Goal: Transaction & Acquisition: Obtain resource

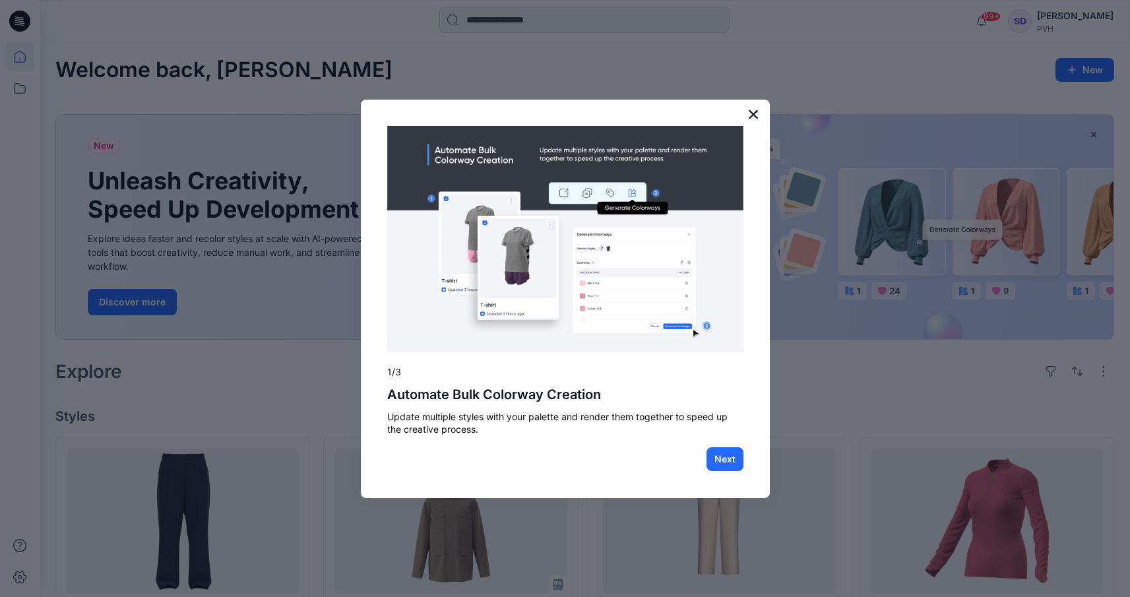
click at [756, 110] on button "×" at bounding box center [754, 114] width 13 height 21
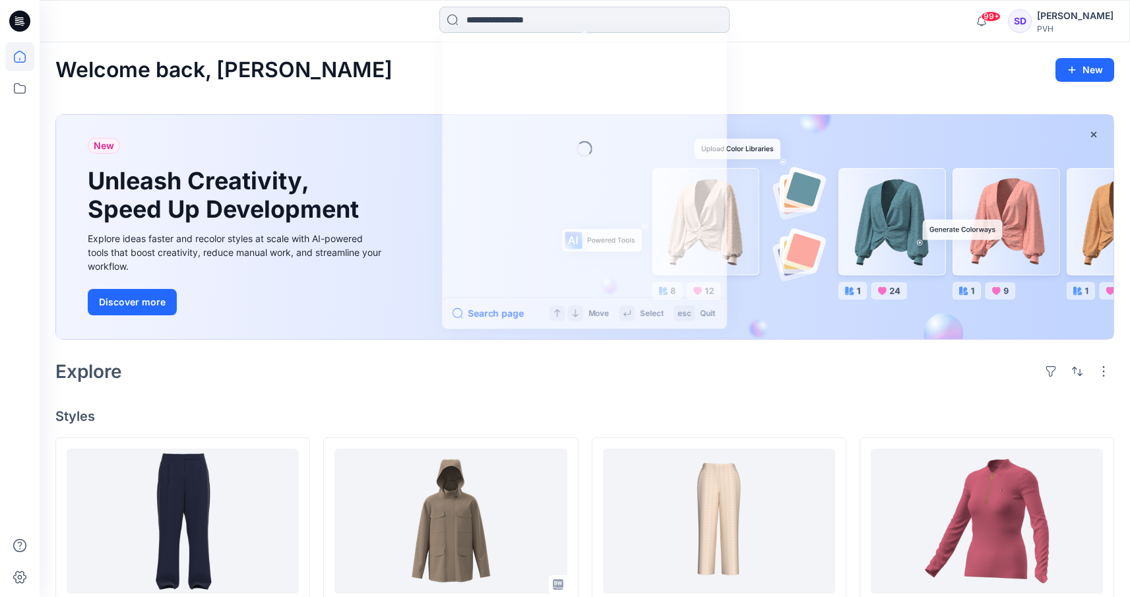
click at [554, 16] on input at bounding box center [584, 20] width 290 height 26
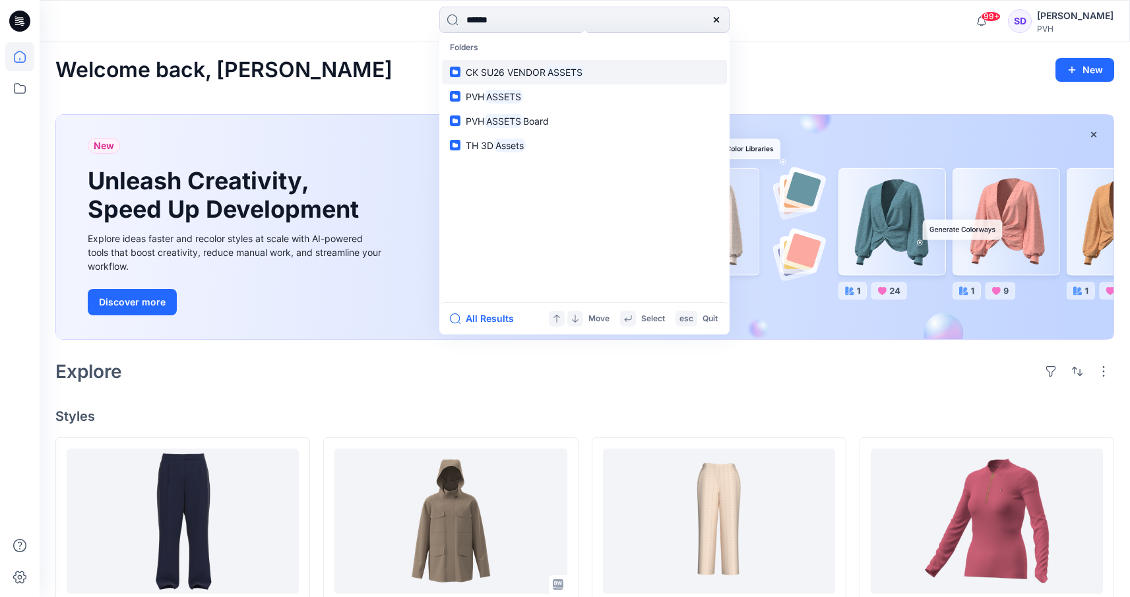
type input "******"
click at [538, 74] on span "CK SU26 VENDOR" at bounding box center [506, 72] width 80 height 11
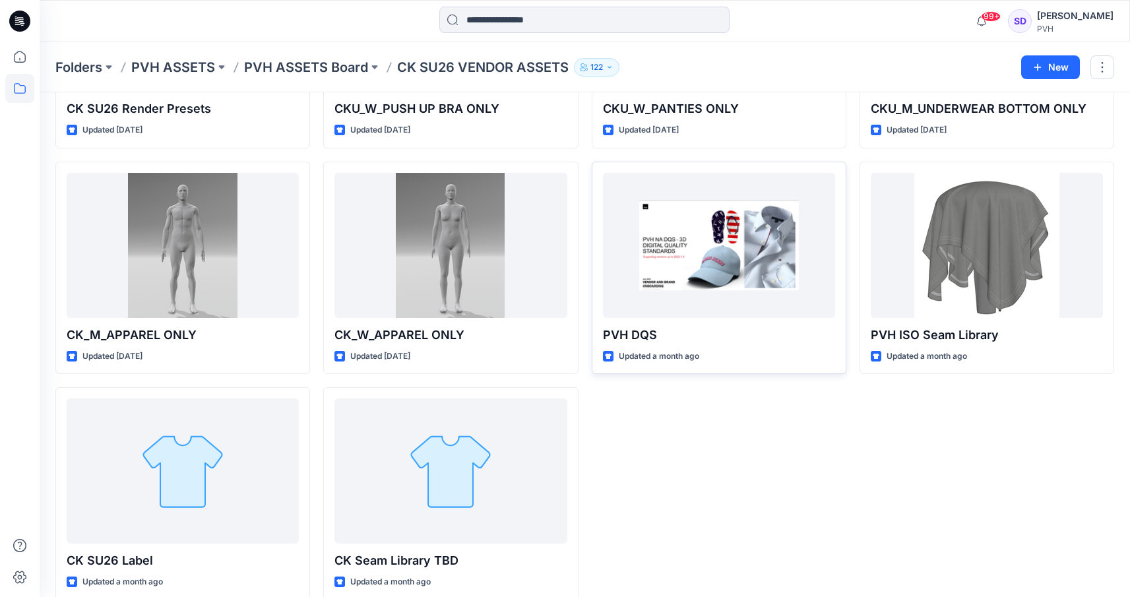
scroll to position [231, 0]
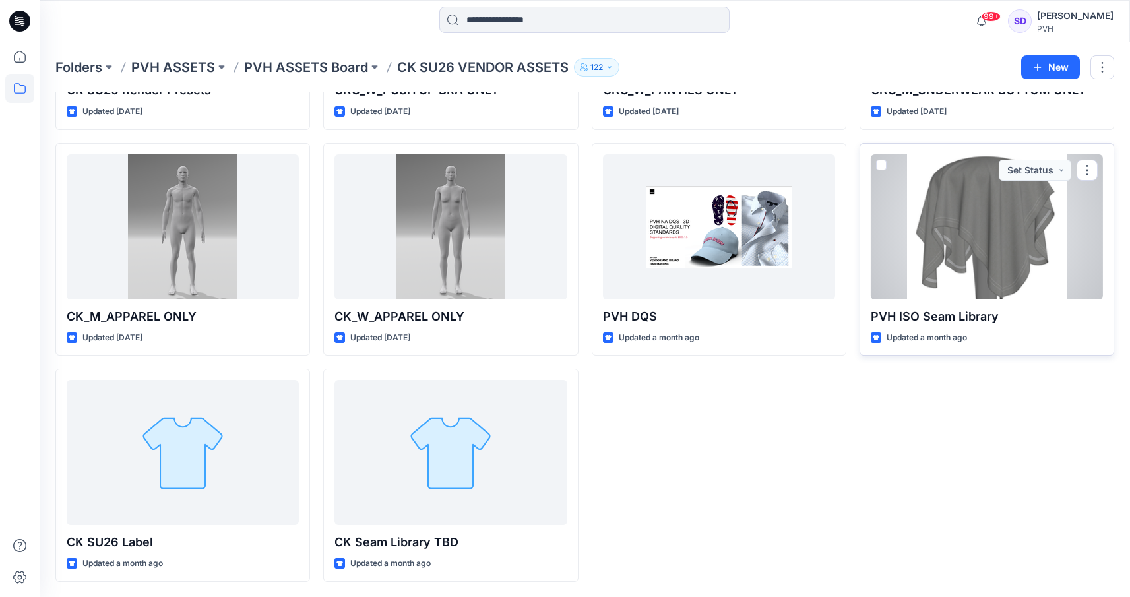
click at [1064, 251] on div at bounding box center [987, 226] width 232 height 145
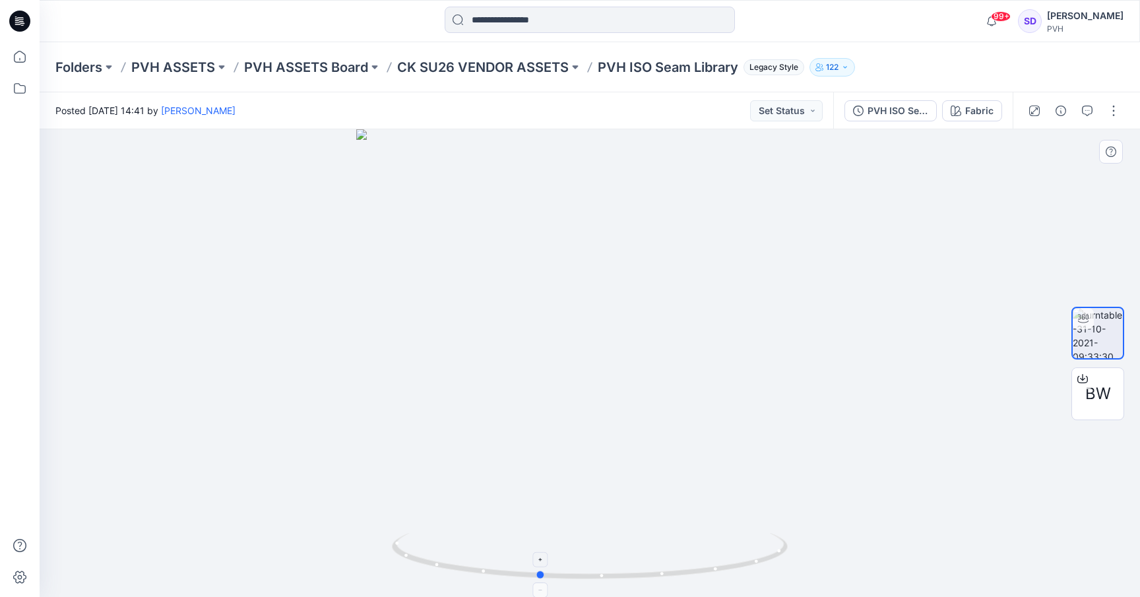
click at [720, 567] on icon at bounding box center [591, 557] width 399 height 49
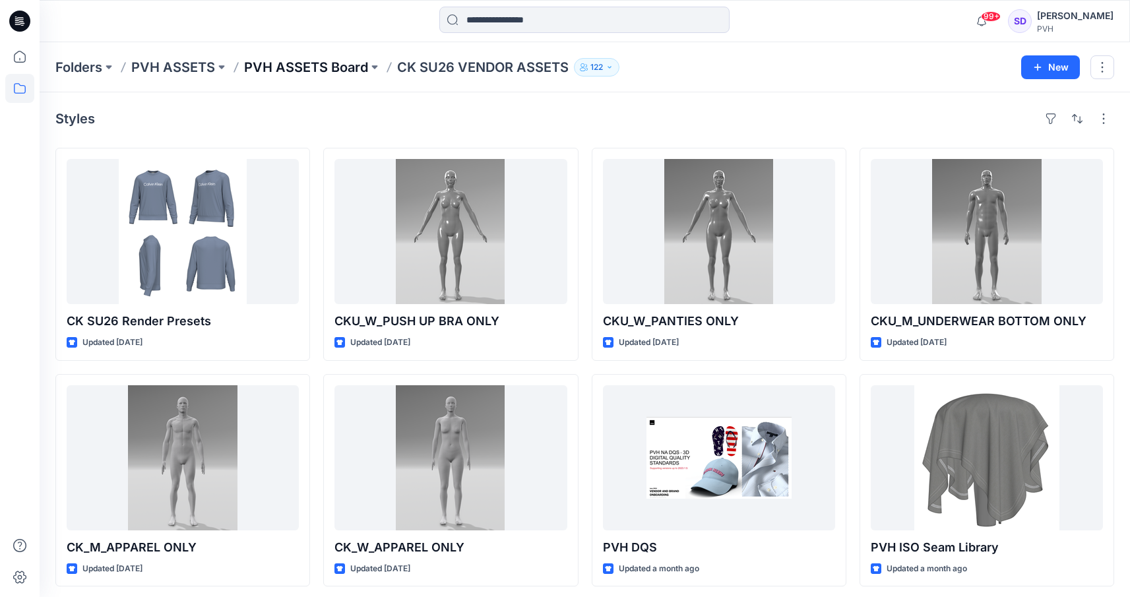
click at [321, 69] on p "PVH ASSETS Board" at bounding box center [306, 67] width 124 height 18
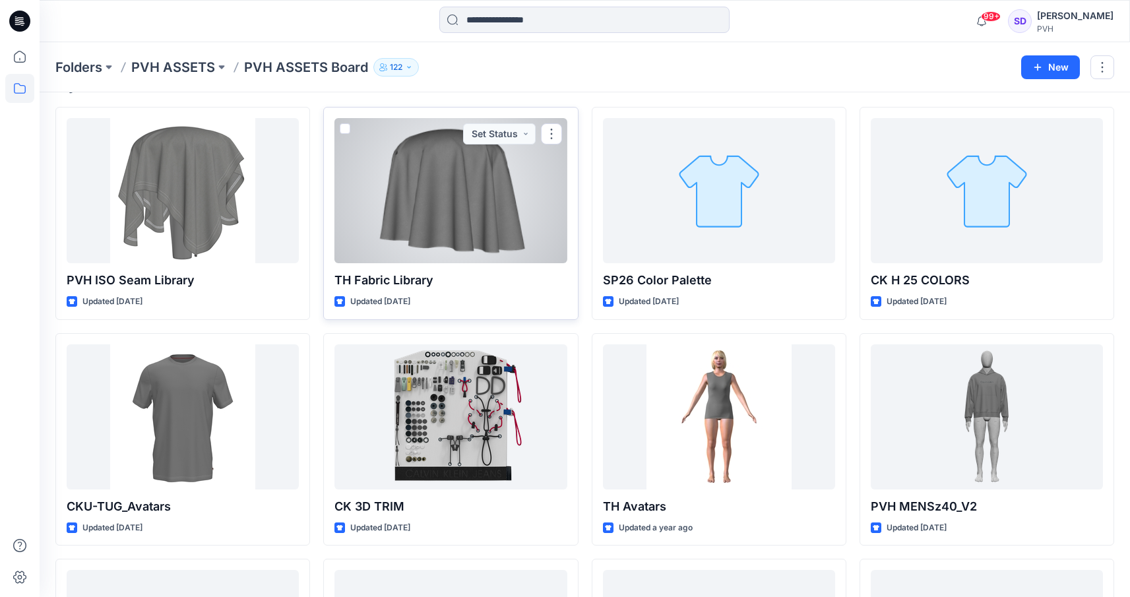
scroll to position [148, 0]
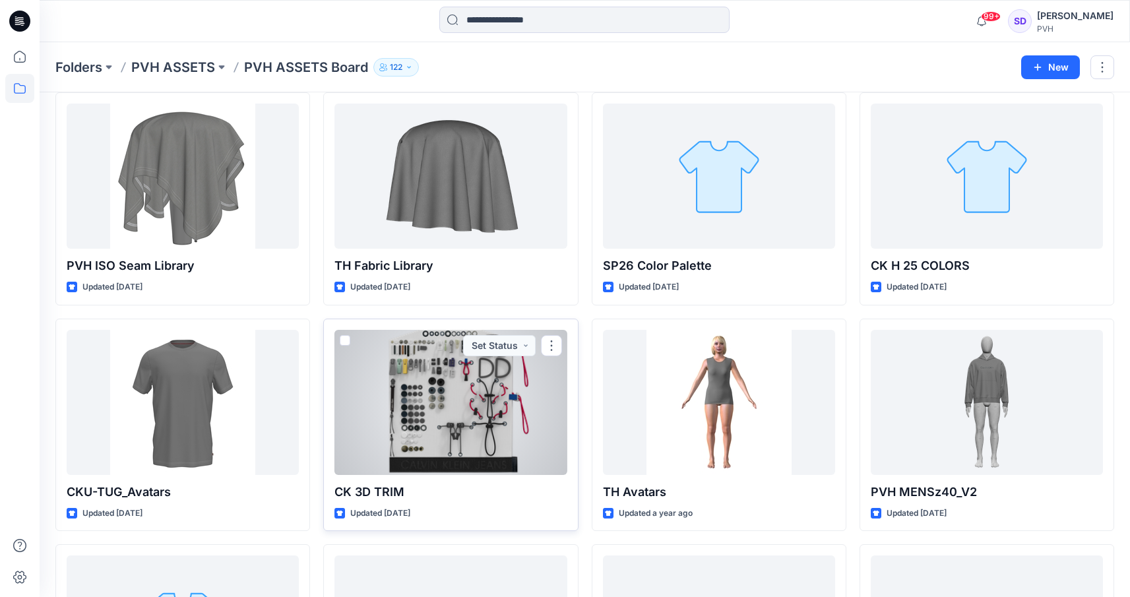
click at [451, 411] on div at bounding box center [451, 402] width 232 height 145
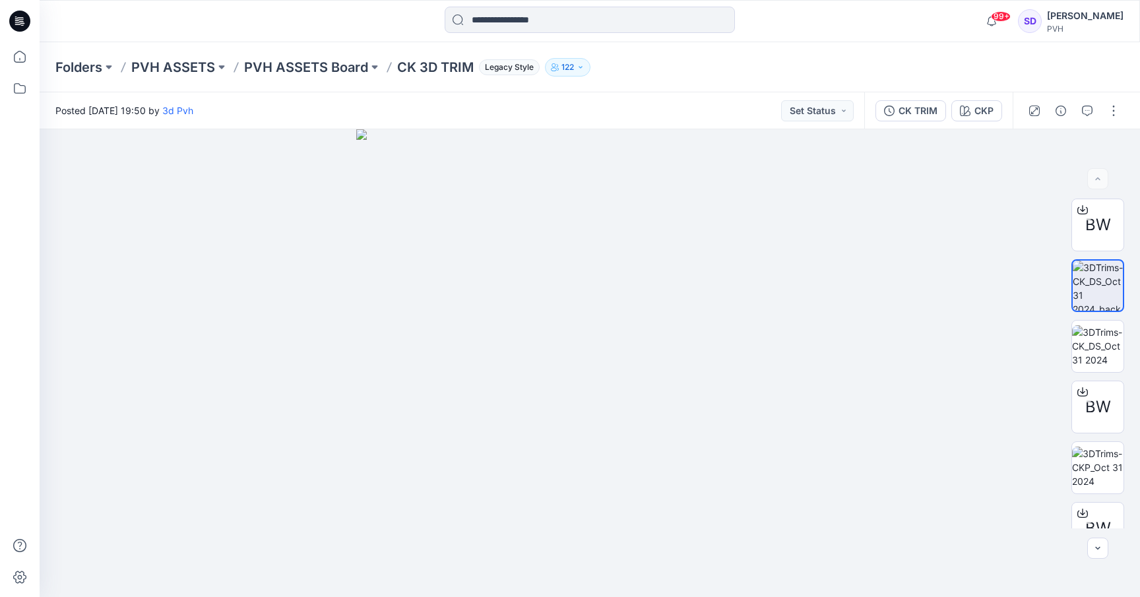
click at [570, 70] on p "122" at bounding box center [568, 67] width 13 height 15
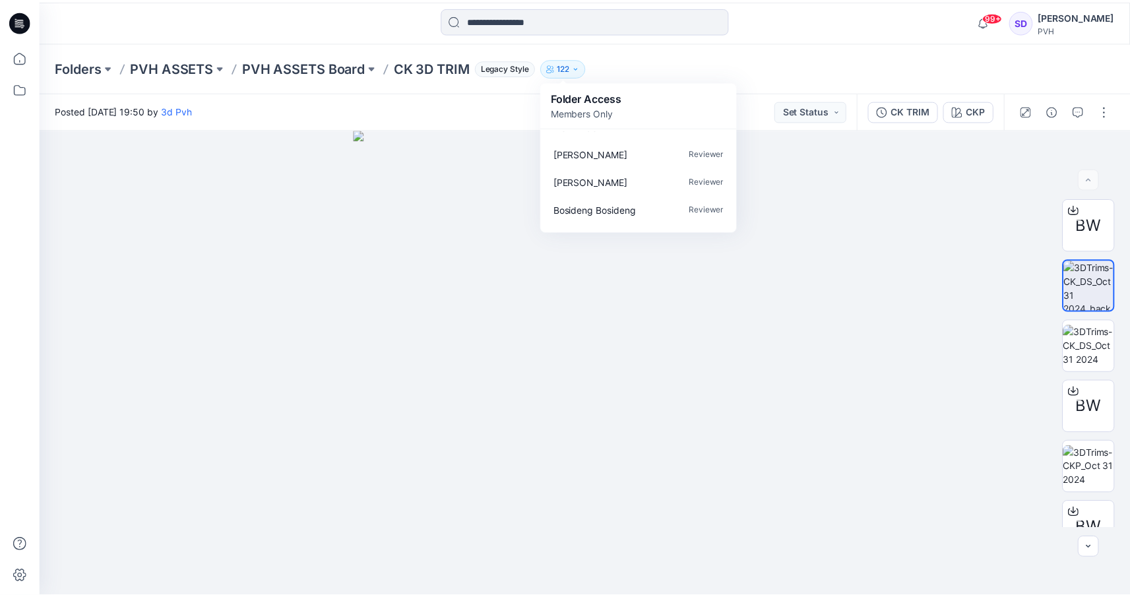
scroll to position [738, 0]
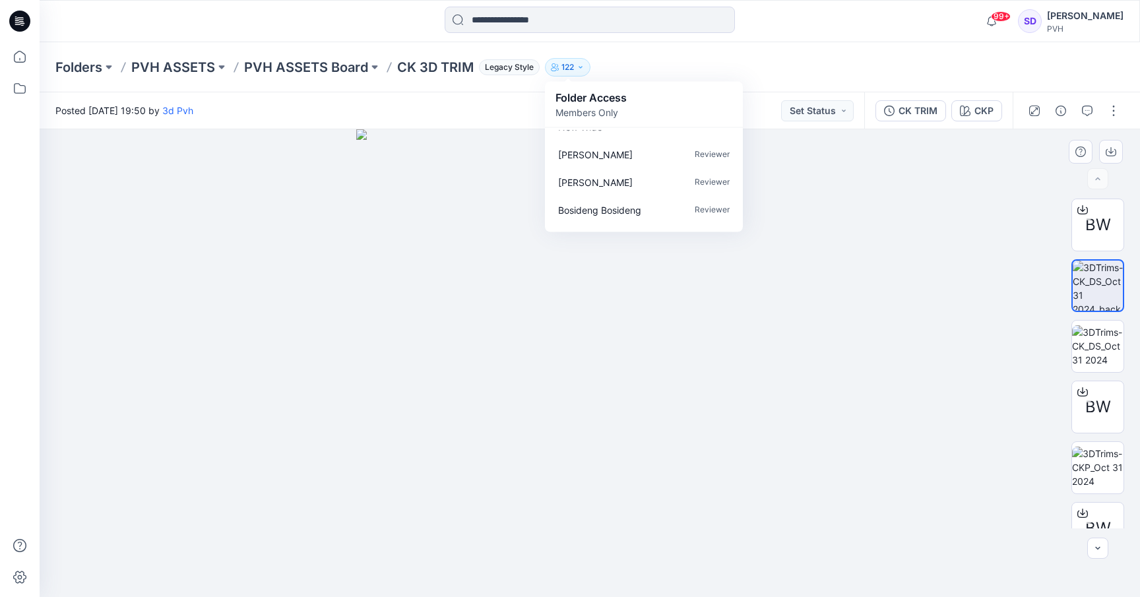
click at [914, 208] on div at bounding box center [590, 363] width 1101 height 468
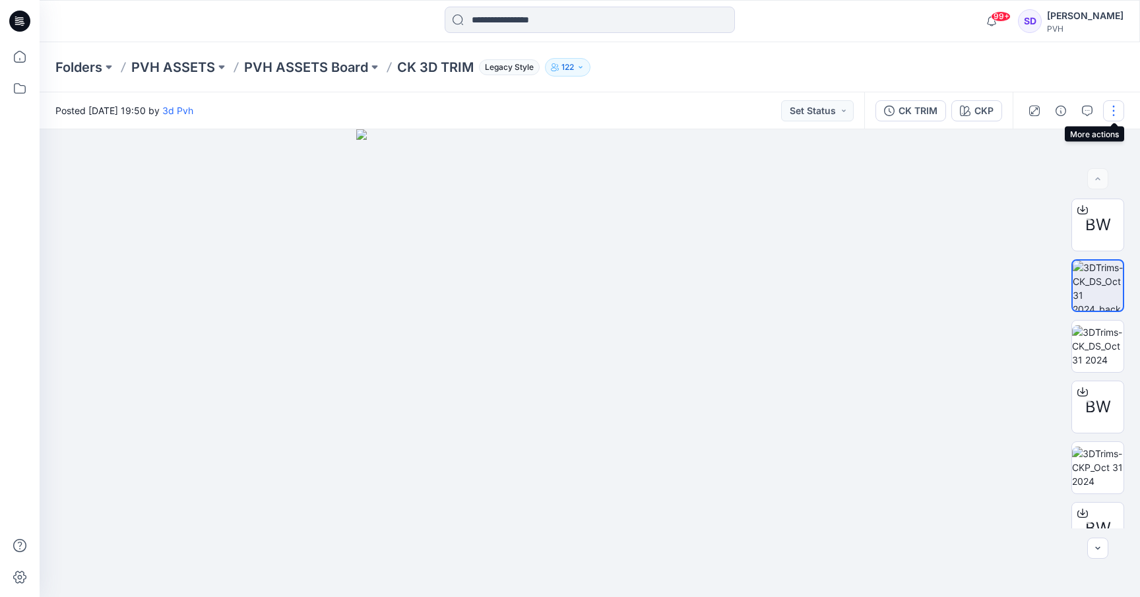
click at [1110, 110] on button "button" at bounding box center [1113, 110] width 21 height 21
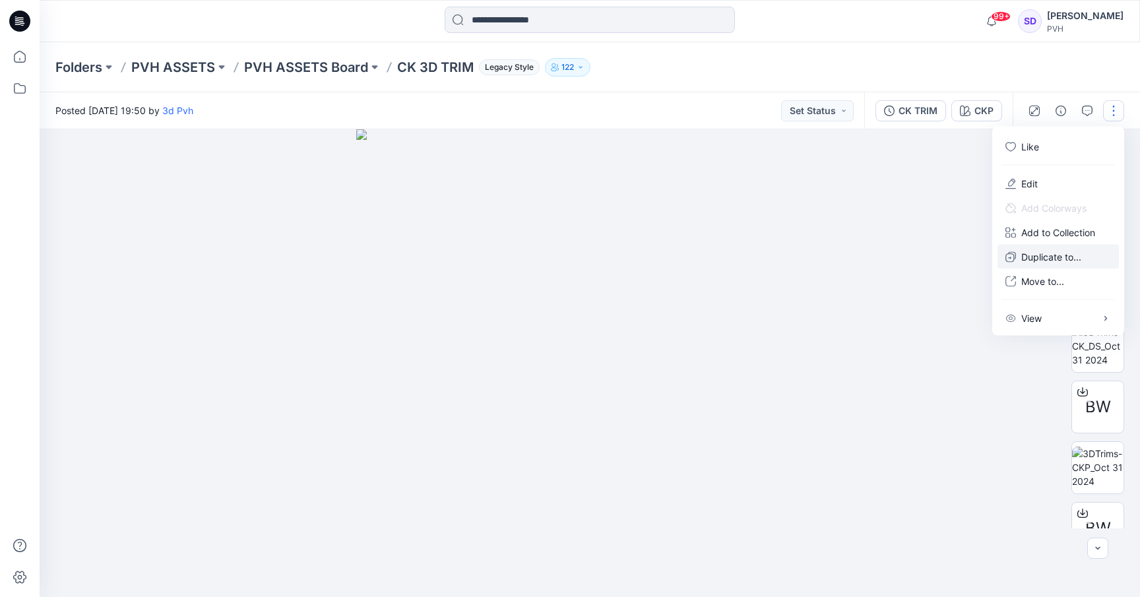
click at [1060, 261] on p "Duplicate to..." at bounding box center [1051, 257] width 60 height 14
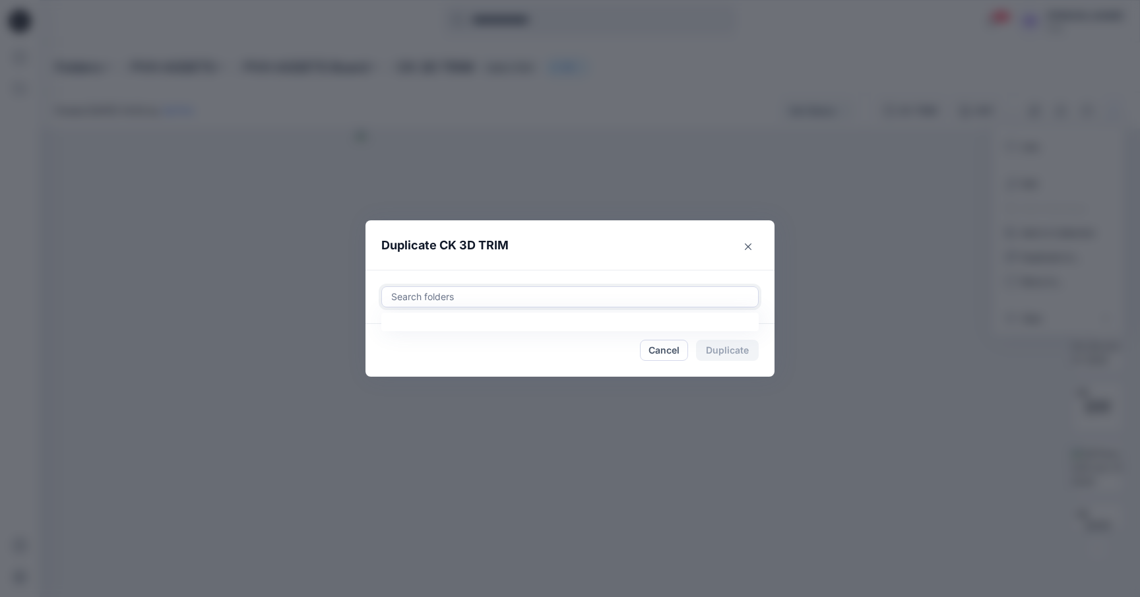
click at [472, 297] on div at bounding box center [570, 297] width 360 height 16
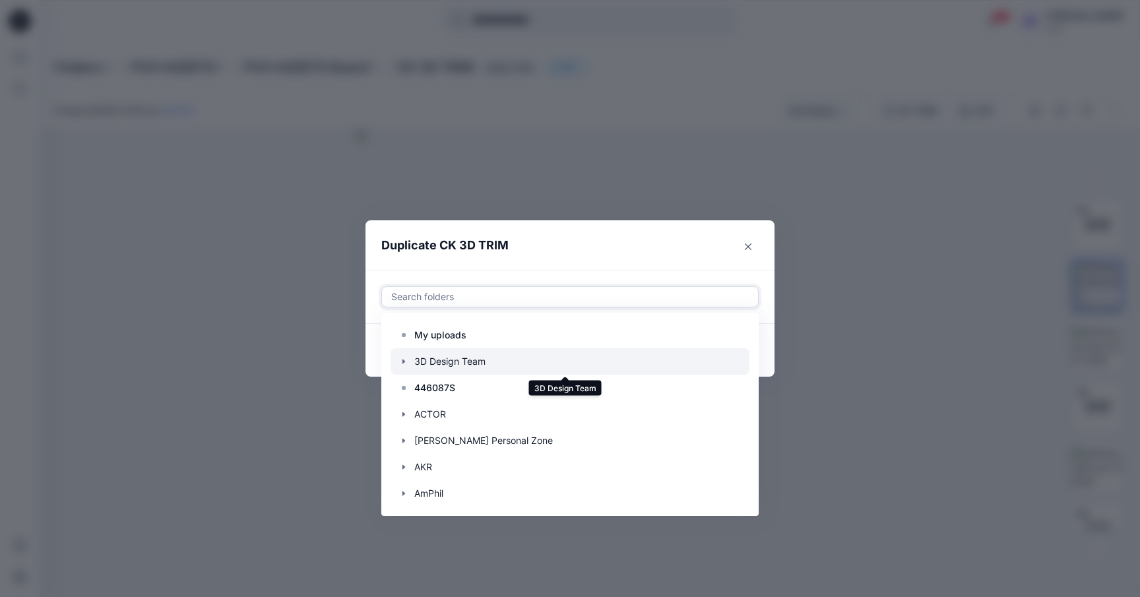
click at [474, 362] on div at bounding box center [570, 361] width 359 height 26
click at [404, 360] on icon "button" at bounding box center [404, 361] width 11 height 11
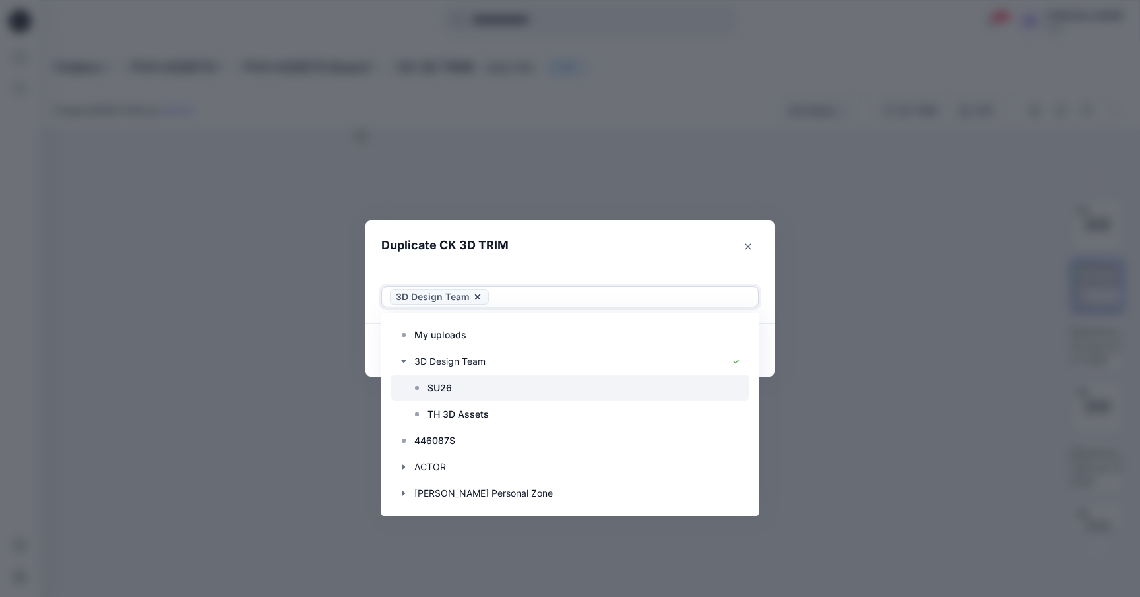
click at [433, 388] on p "SU26" at bounding box center [440, 388] width 24 height 16
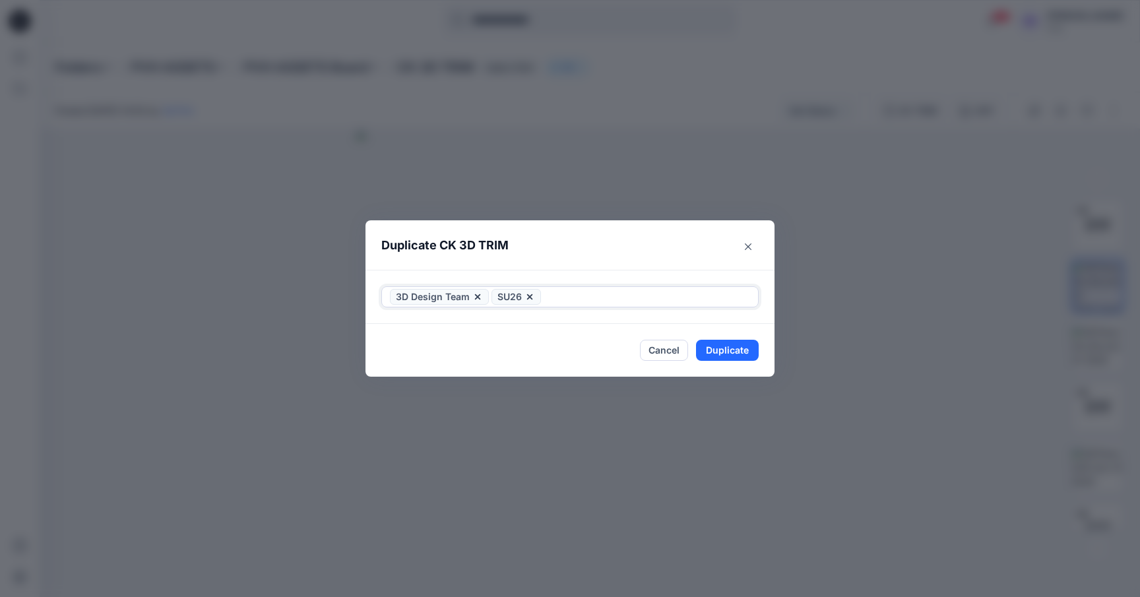
click at [476, 296] on icon at bounding box center [477, 297] width 11 height 11
click at [752, 349] on button "Duplicate" at bounding box center [727, 350] width 63 height 21
click at [749, 243] on icon "Close" at bounding box center [748, 246] width 7 height 7
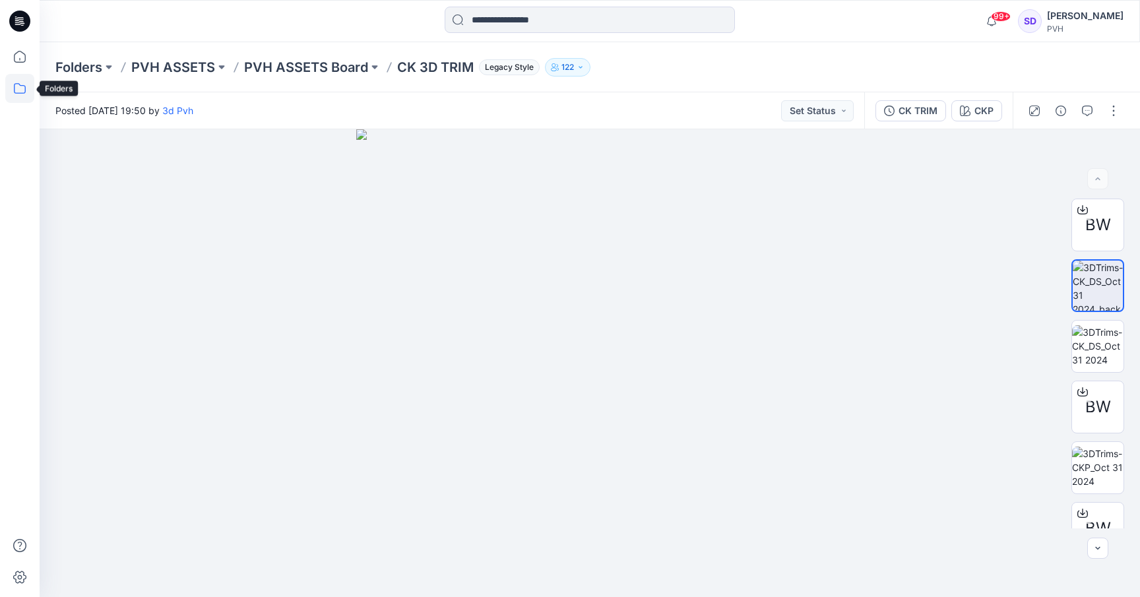
click at [15, 82] on icon at bounding box center [19, 88] width 29 height 29
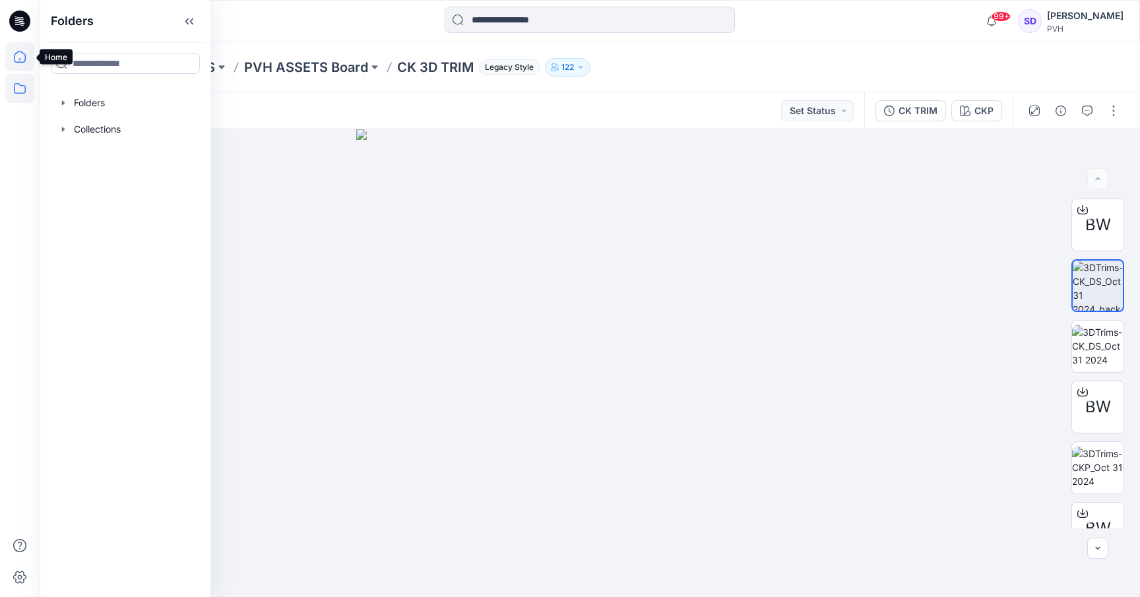
click at [24, 62] on icon at bounding box center [19, 56] width 29 height 29
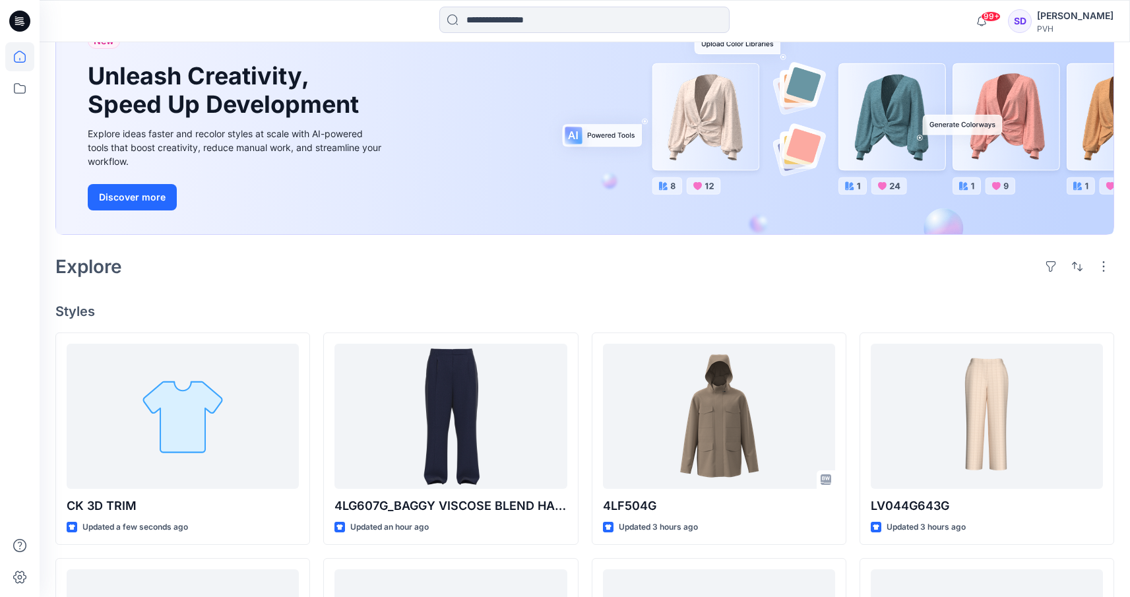
scroll to position [139, 0]
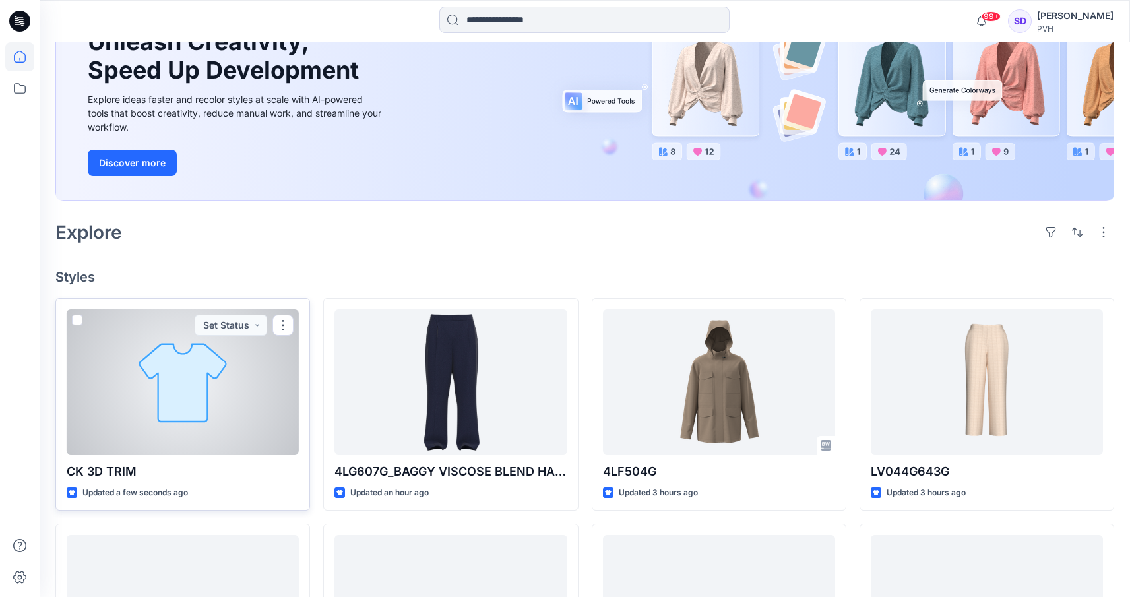
click at [221, 386] on div at bounding box center [183, 381] width 232 height 145
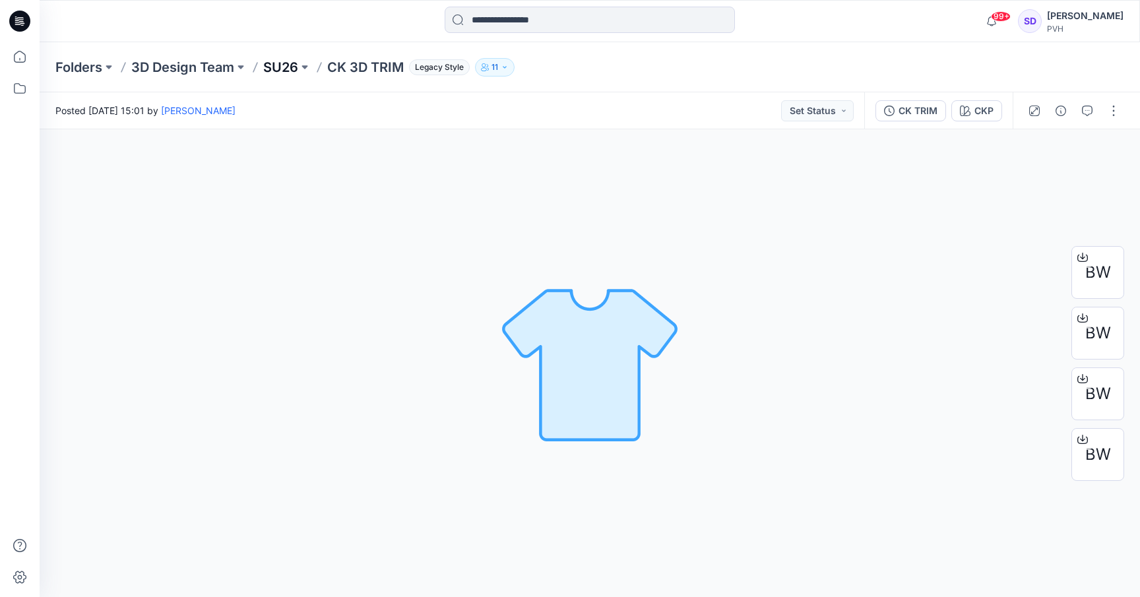
click at [295, 63] on p "SU26" at bounding box center [280, 67] width 35 height 18
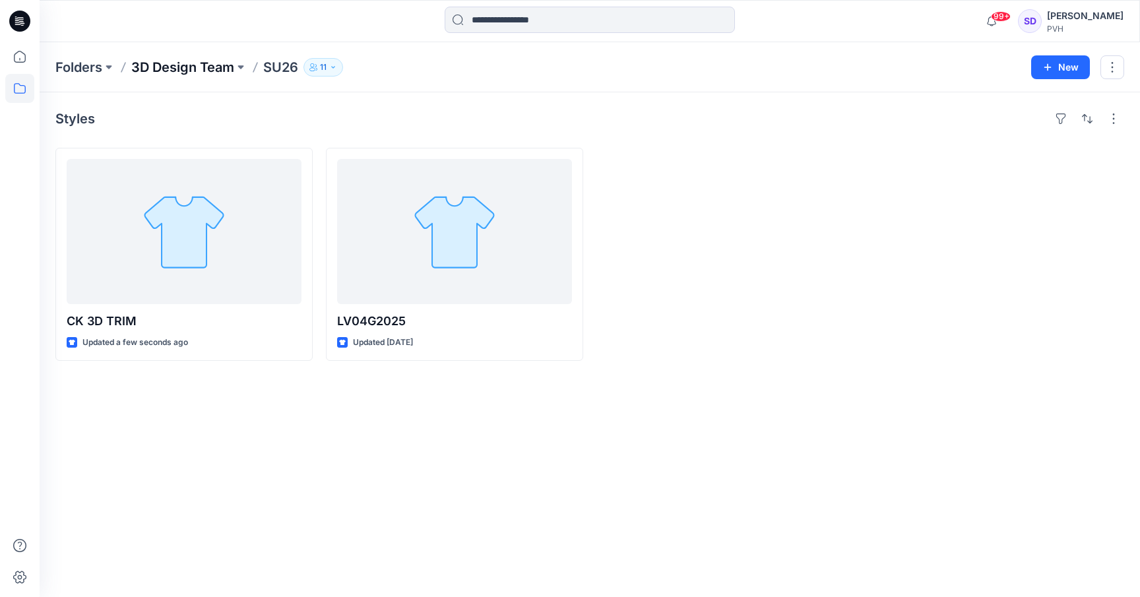
click at [197, 67] on p "3D Design Team" at bounding box center [182, 67] width 103 height 18
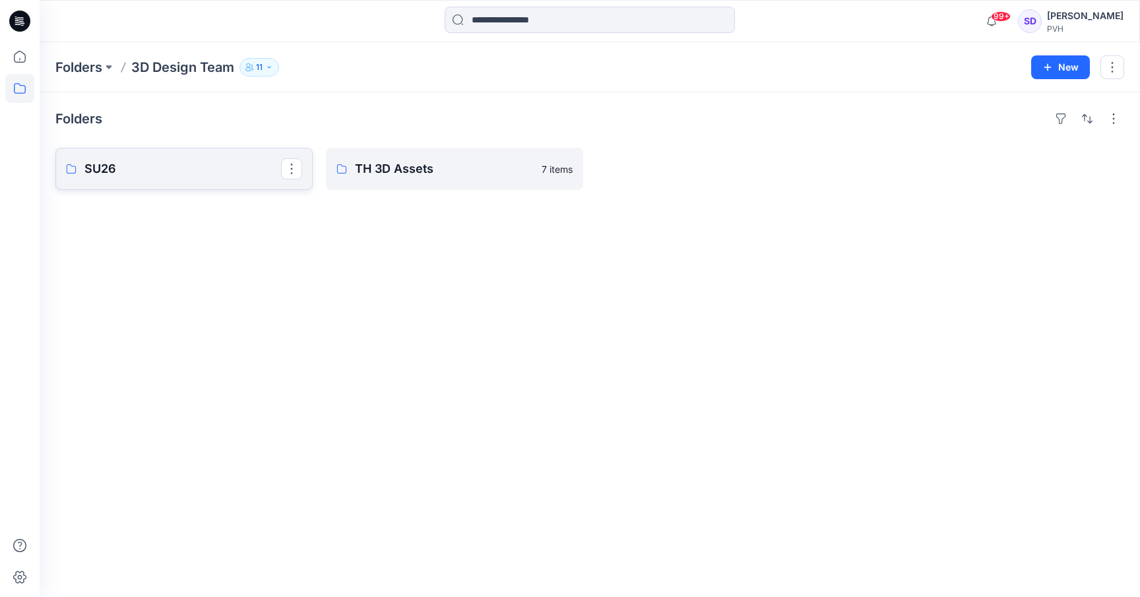
click at [166, 160] on p "SU26" at bounding box center [182, 169] width 197 height 18
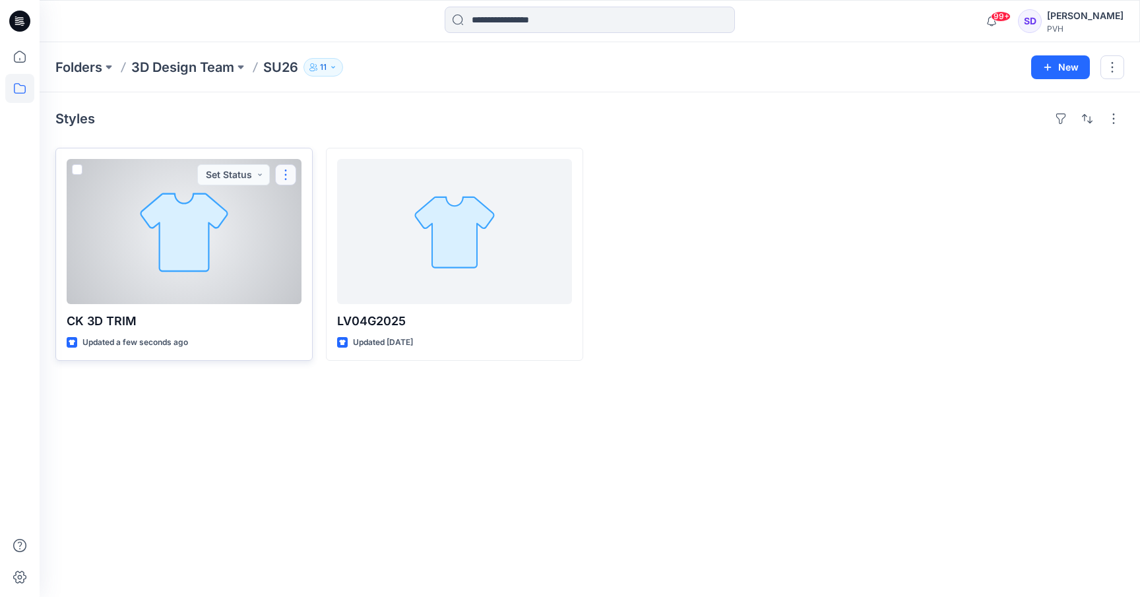
click at [292, 176] on button "button" at bounding box center [285, 174] width 21 height 21
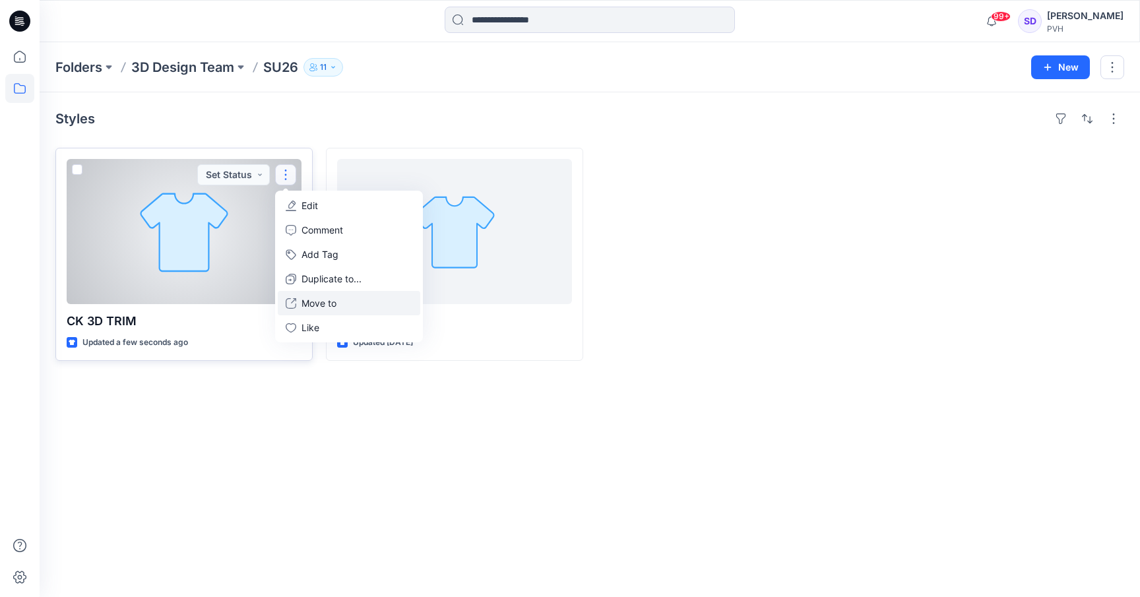
click at [314, 309] on p "Move to" at bounding box center [319, 303] width 35 height 14
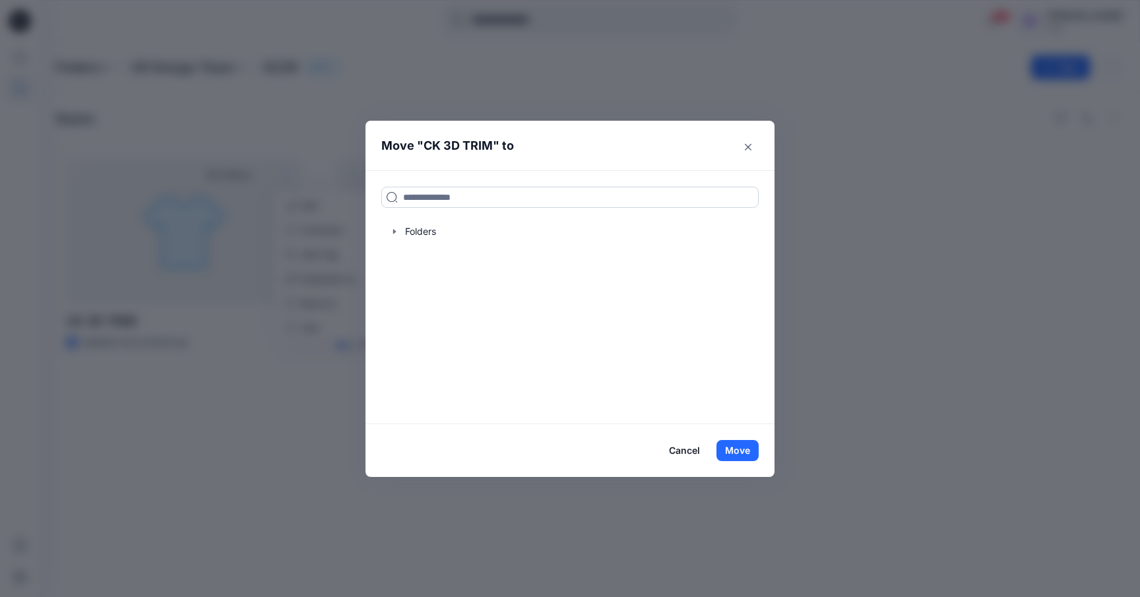
click at [447, 197] on input at bounding box center [569, 197] width 377 height 21
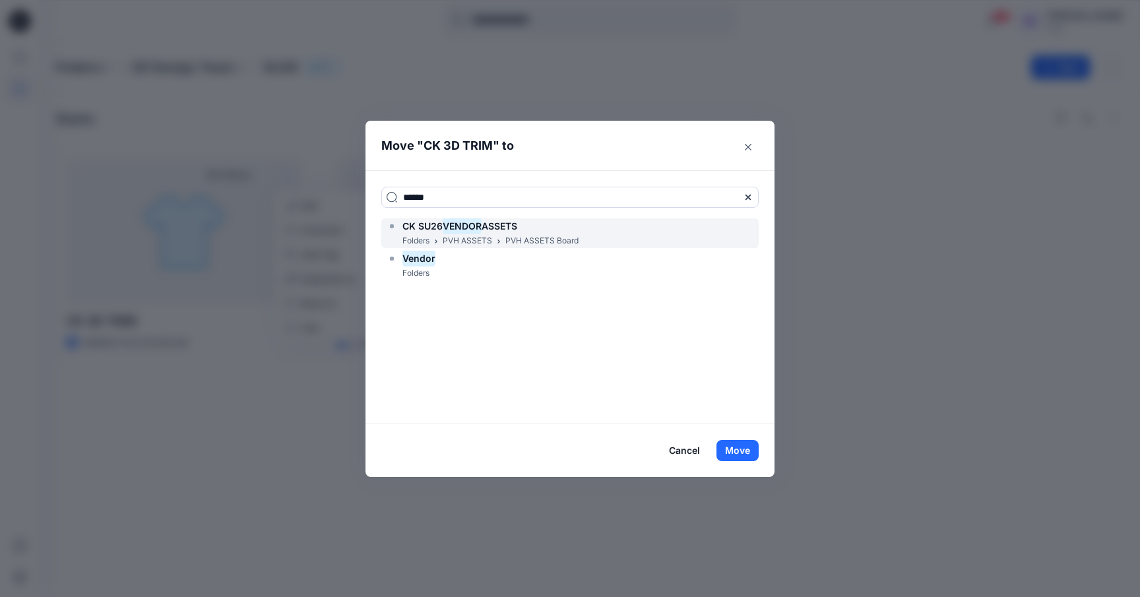
type input "******"
click at [533, 226] on div "CK SU26 VENDOR ASSETS" at bounding box center [483, 226] width 192 height 16
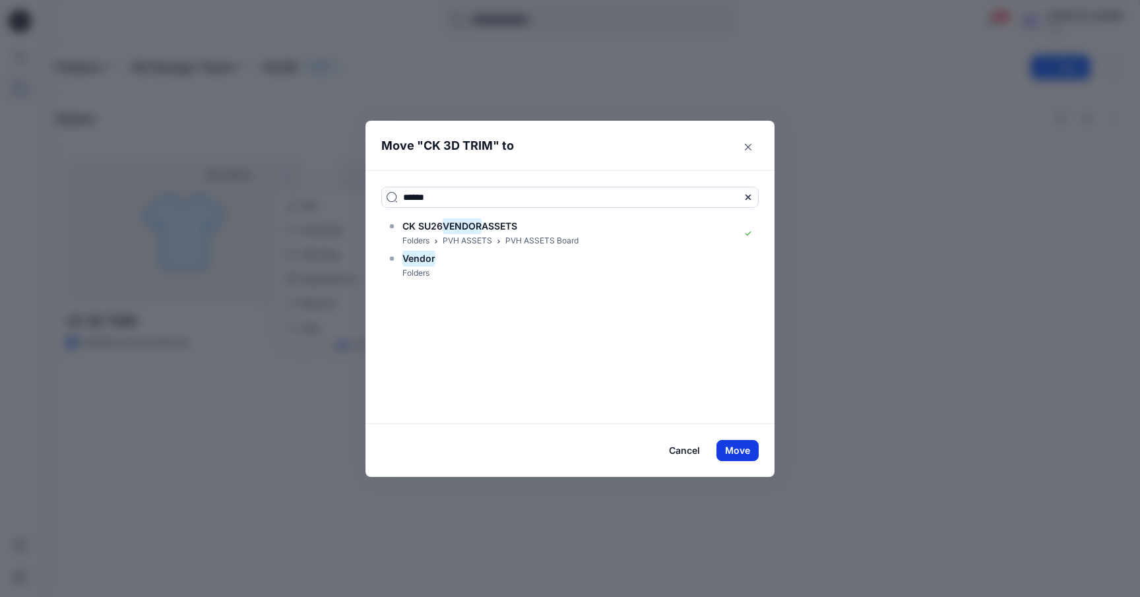
click at [753, 455] on button "Move" at bounding box center [738, 450] width 42 height 21
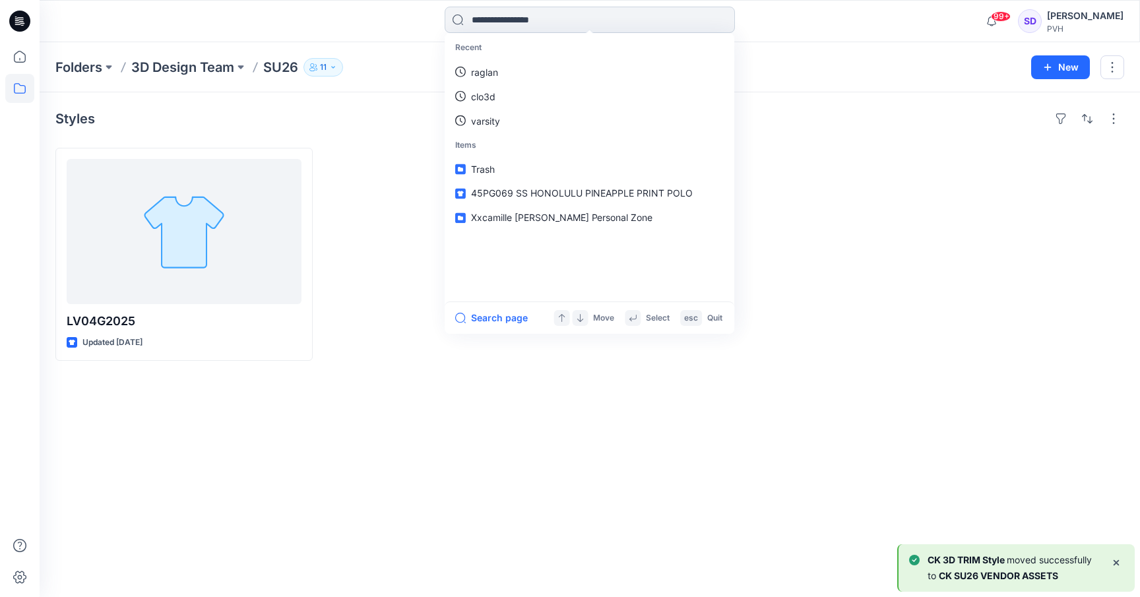
click at [501, 16] on input at bounding box center [590, 20] width 290 height 26
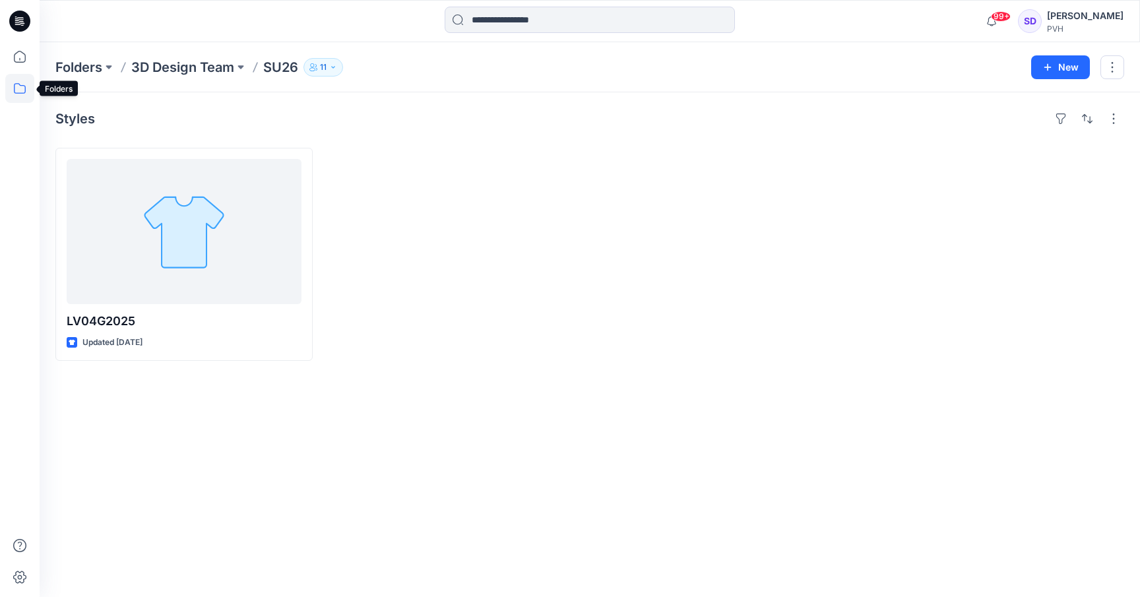
click at [22, 86] on icon at bounding box center [19, 88] width 29 height 29
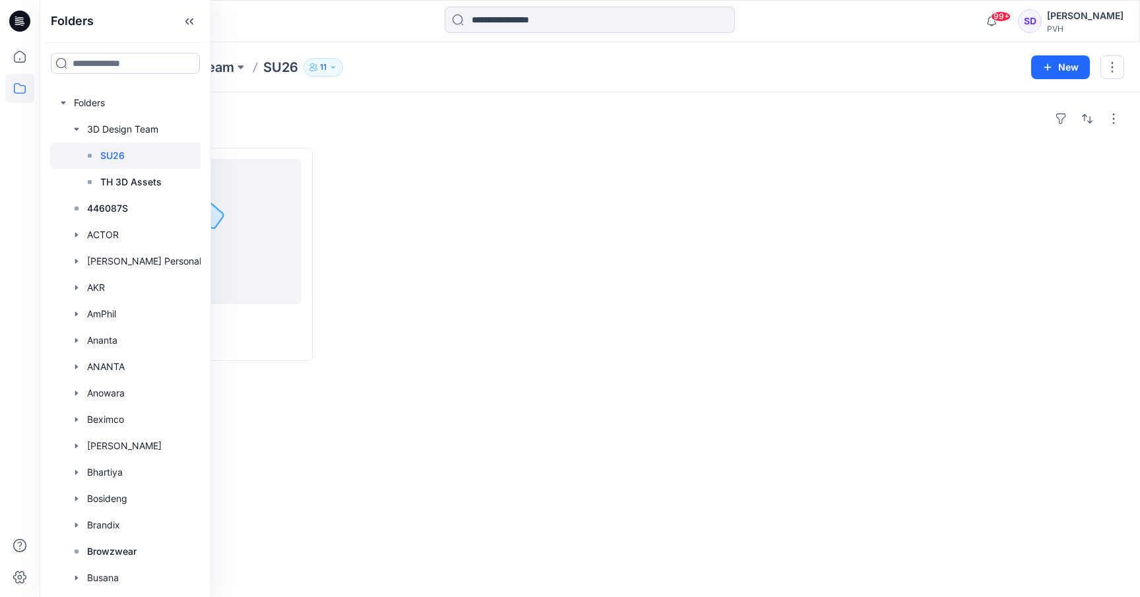
click at [108, 67] on input at bounding box center [125, 63] width 149 height 21
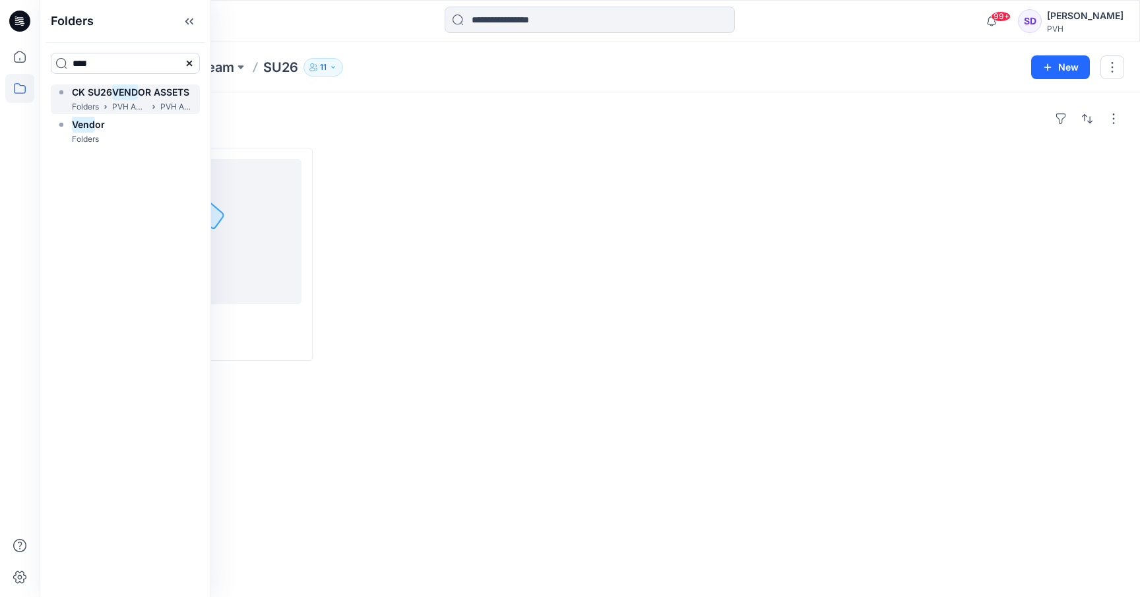
type input "****"
click at [99, 104] on p "Folders" at bounding box center [85, 107] width 27 height 14
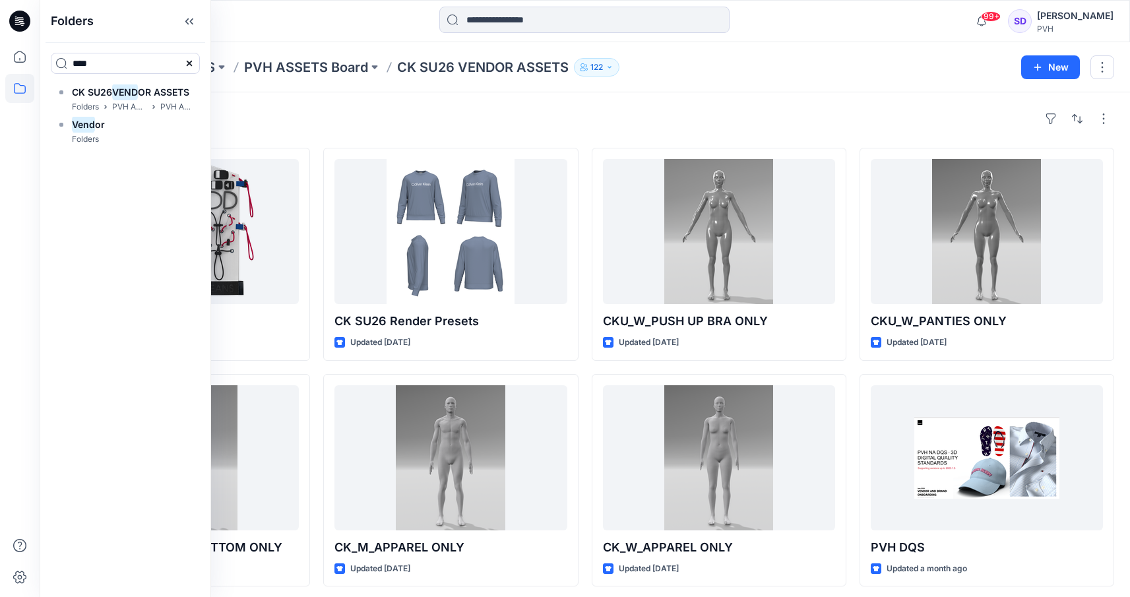
click at [551, 122] on div "Styles" at bounding box center [584, 118] width 1059 height 21
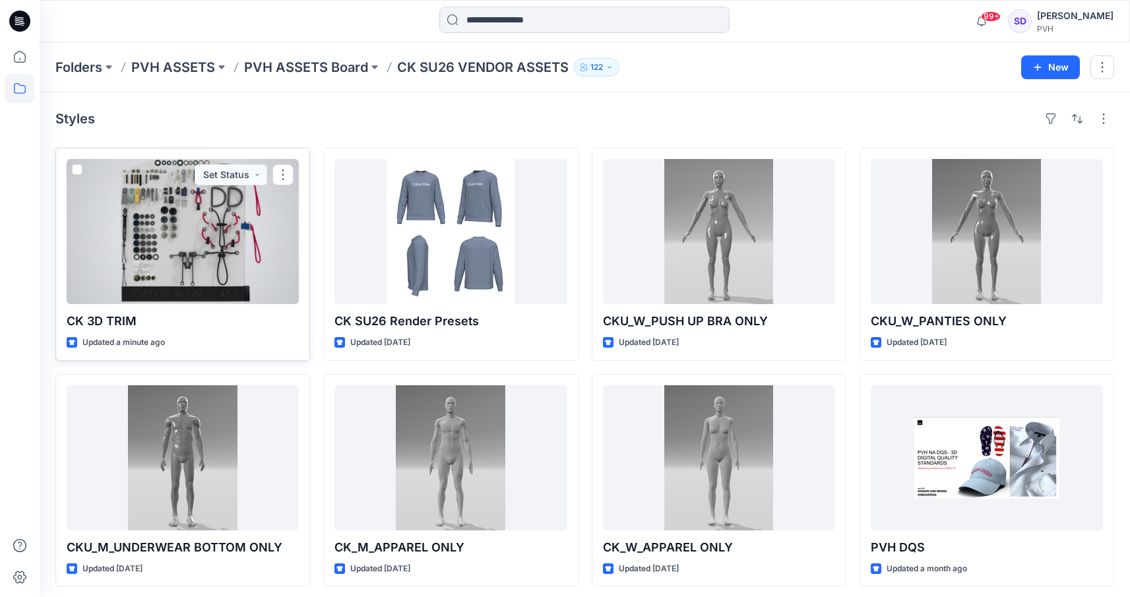
click at [174, 219] on div at bounding box center [183, 231] width 232 height 145
click at [236, 209] on div at bounding box center [183, 231] width 232 height 145
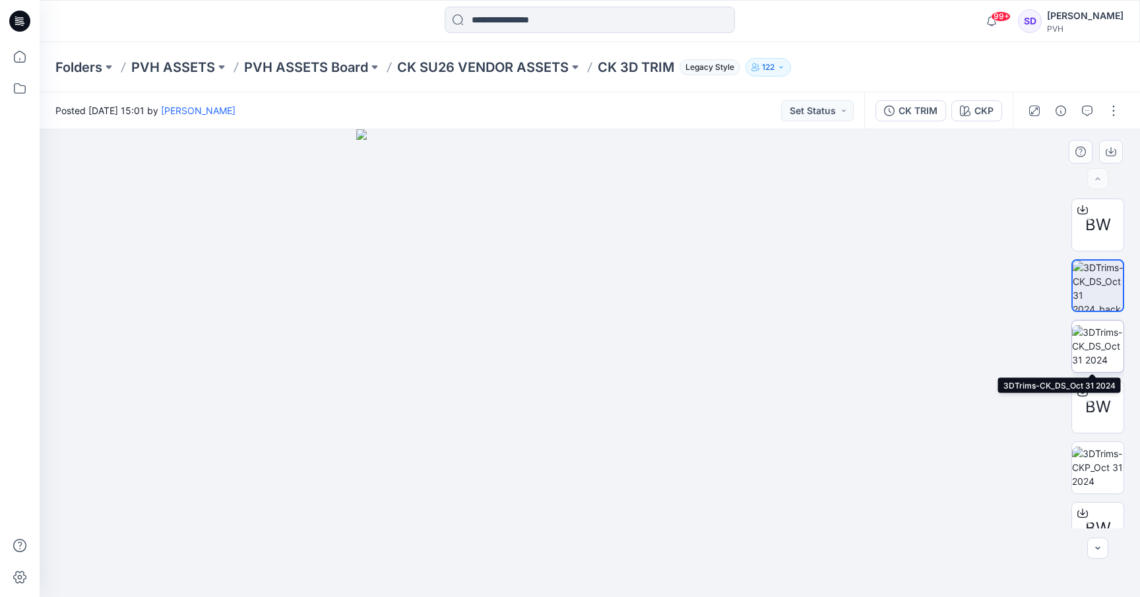
click at [1110, 351] on img at bounding box center [1097, 346] width 51 height 42
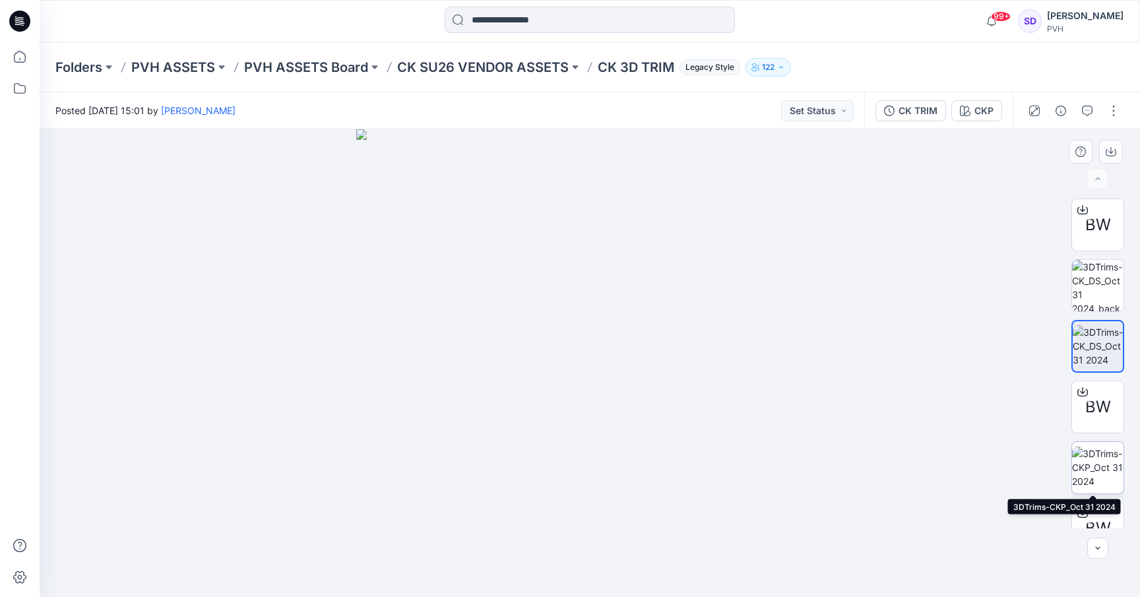
click at [1097, 464] on img at bounding box center [1097, 468] width 51 height 42
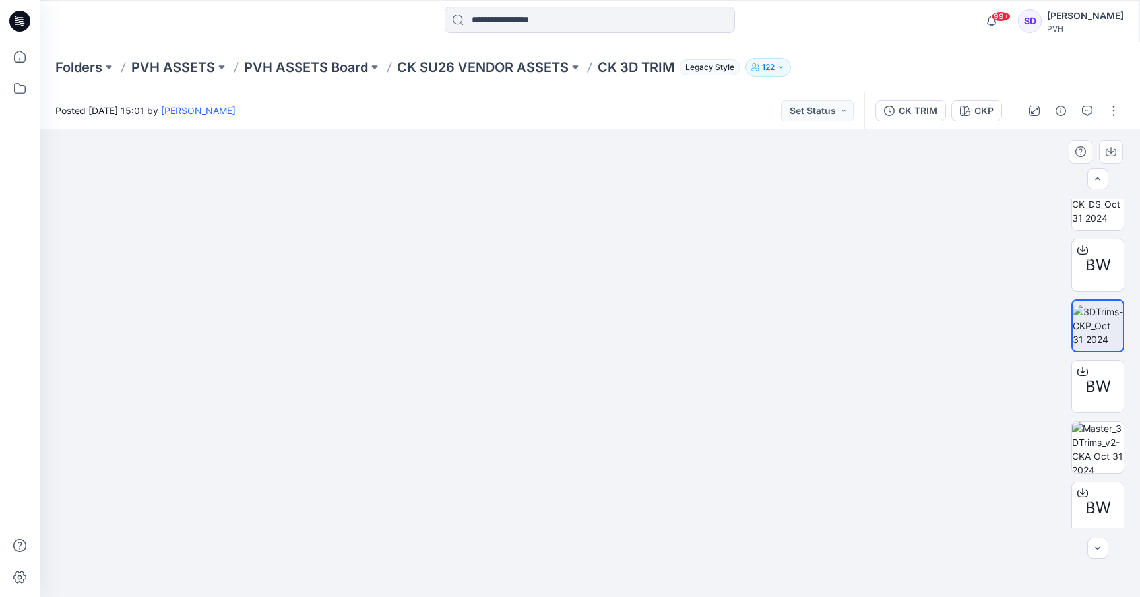
scroll to position [146, 0]
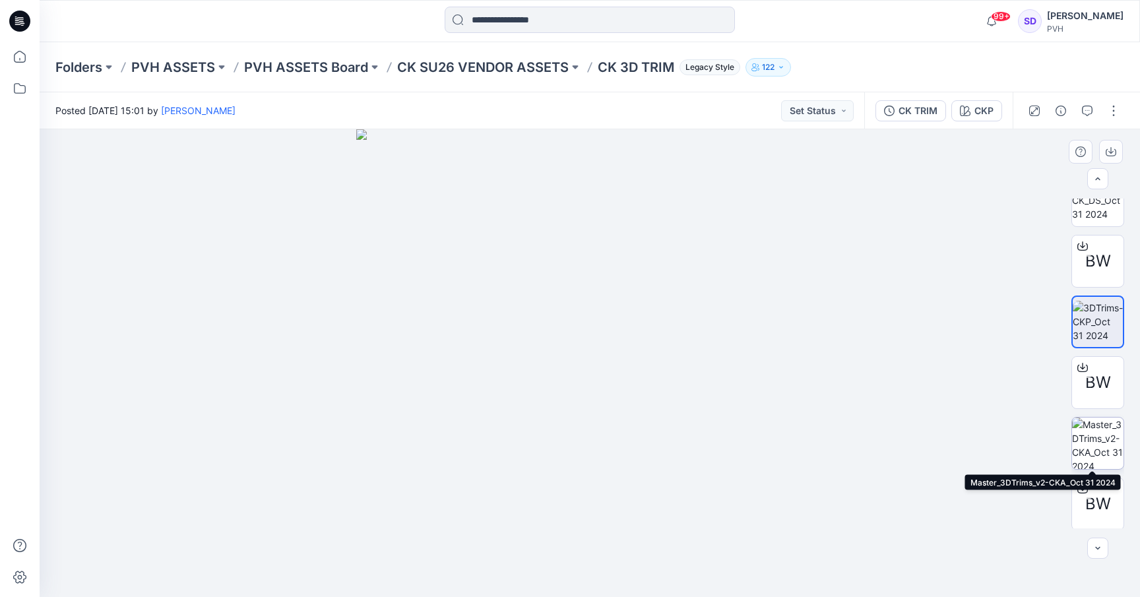
click at [1094, 439] on img at bounding box center [1097, 443] width 51 height 51
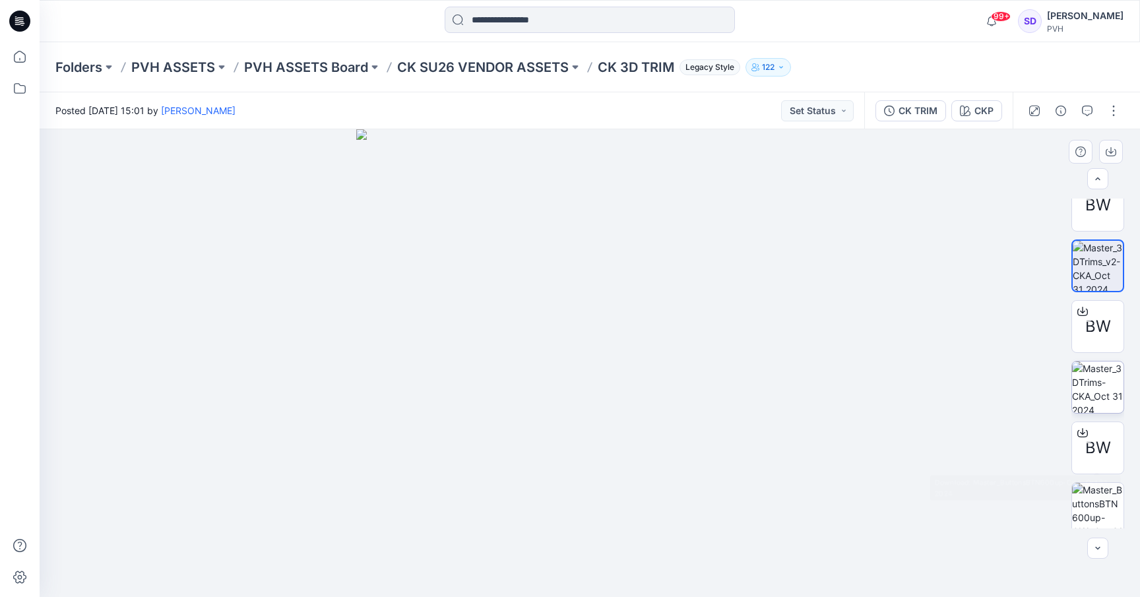
scroll to position [327, 0]
click at [1092, 391] on img at bounding box center [1097, 383] width 51 height 51
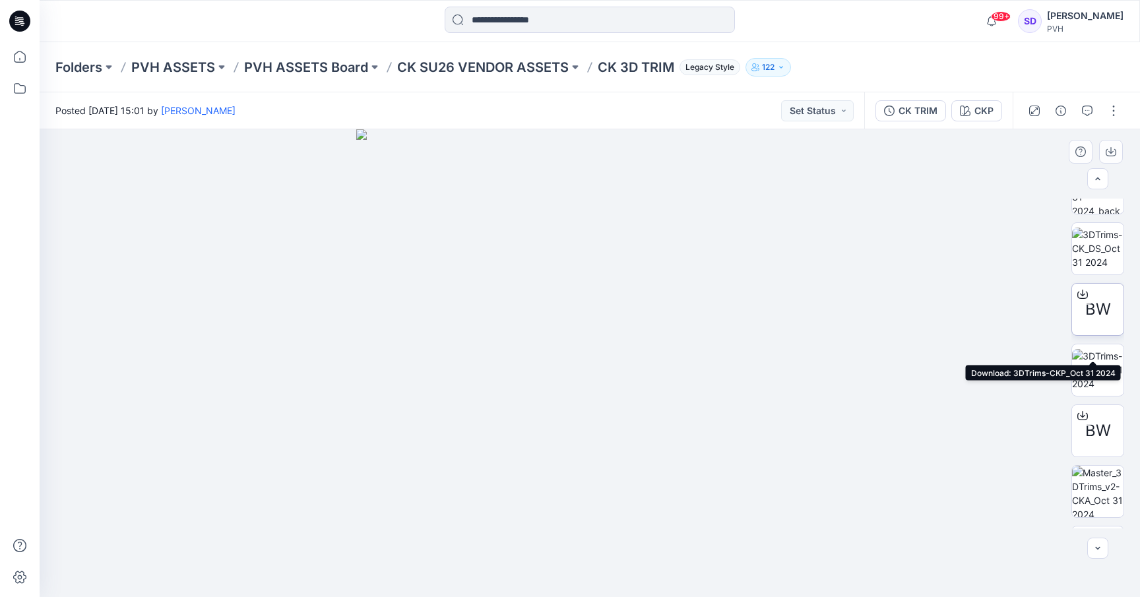
scroll to position [101, 0]
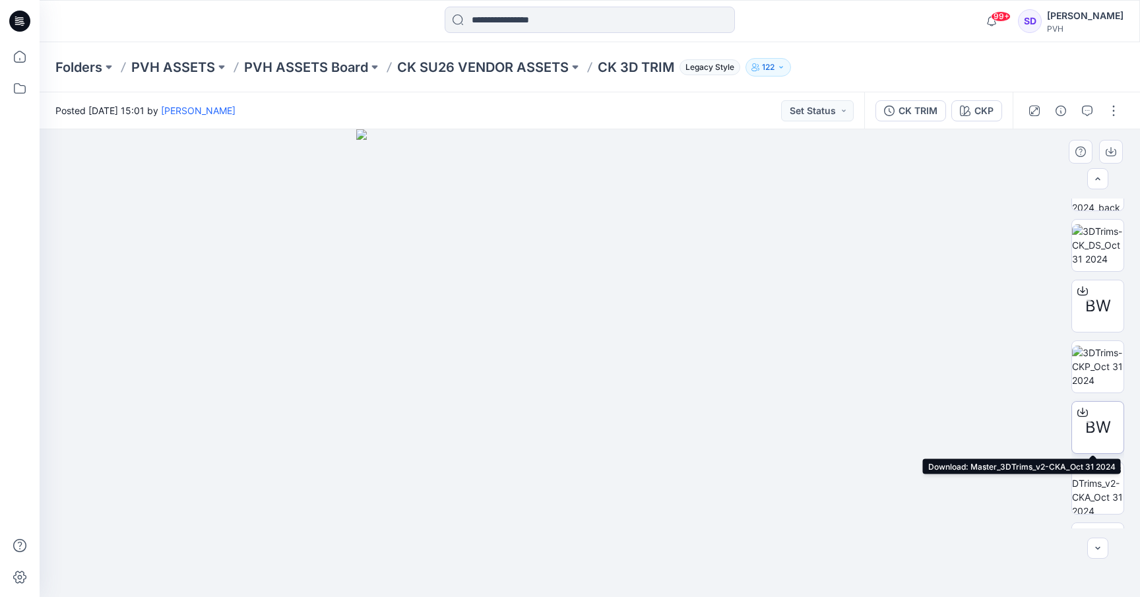
click at [1082, 409] on icon at bounding box center [1083, 412] width 11 height 11
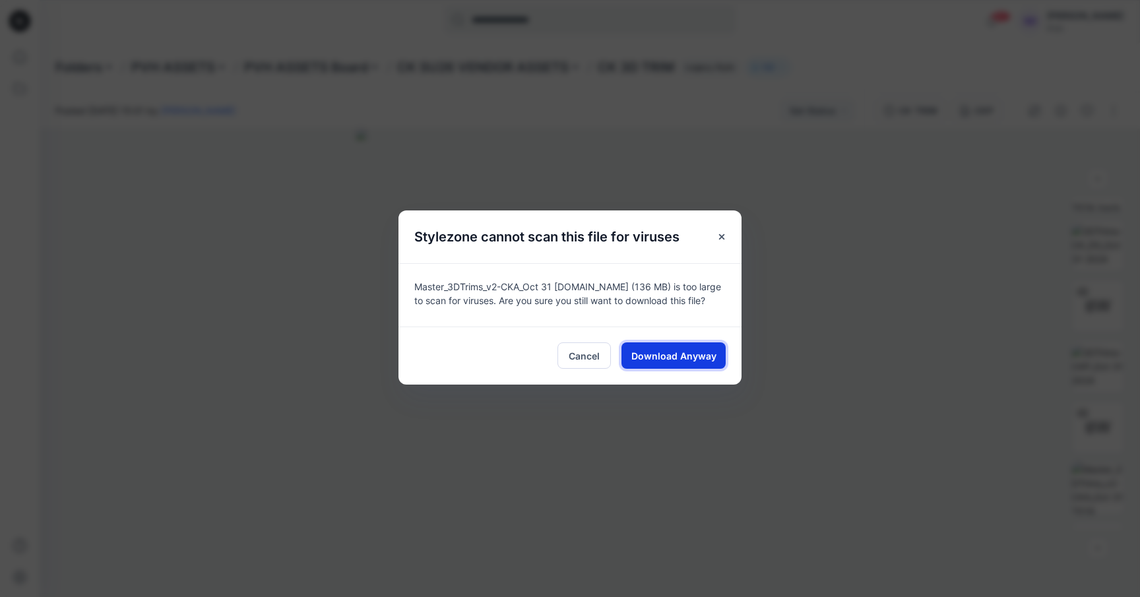
click at [717, 355] on button "Download Anyway" at bounding box center [674, 355] width 104 height 26
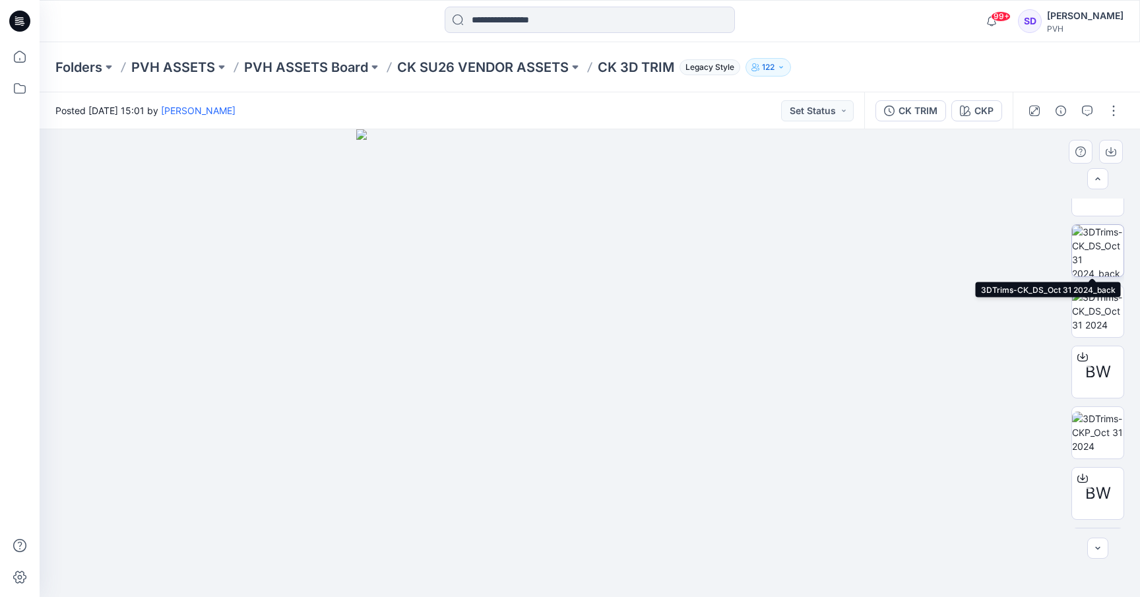
scroll to position [44, 0]
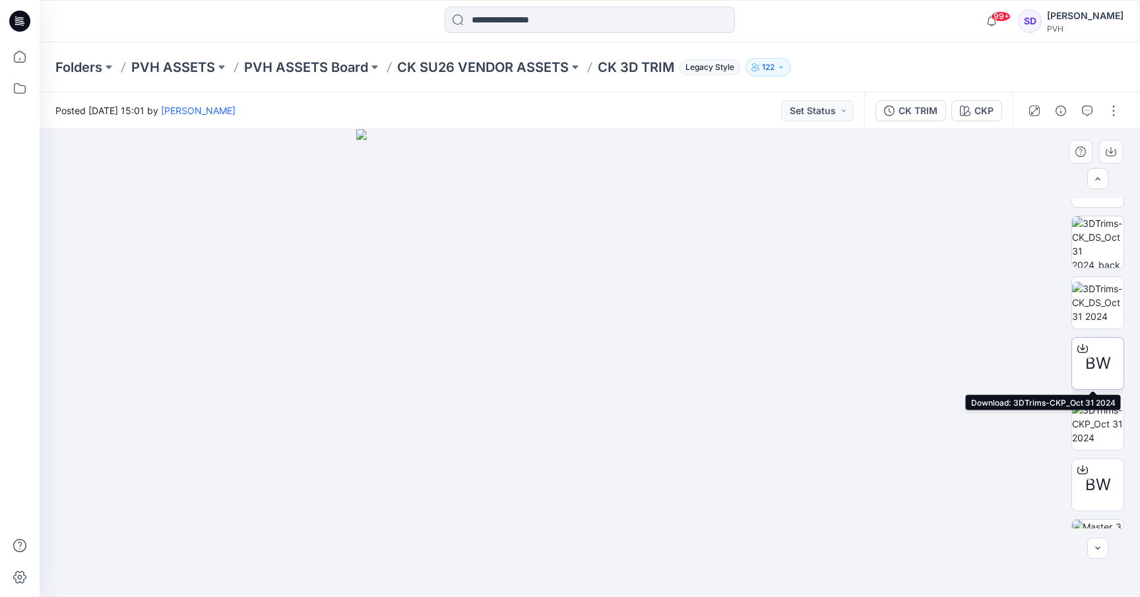
click at [1079, 350] on icon at bounding box center [1083, 348] width 11 height 11
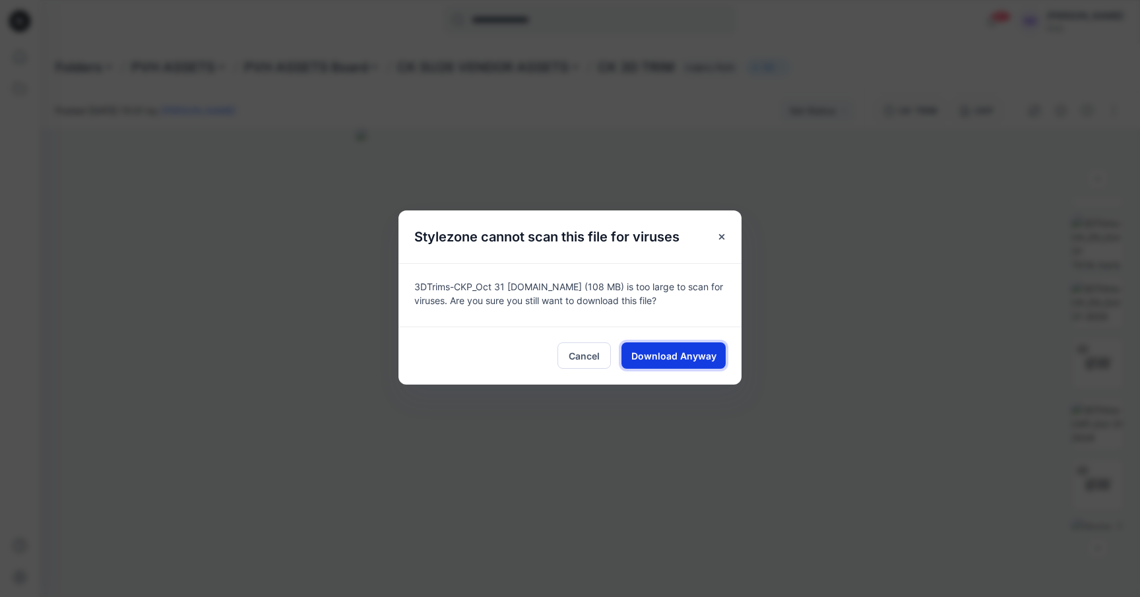
click at [688, 358] on span "Download Anyway" at bounding box center [673, 356] width 85 height 14
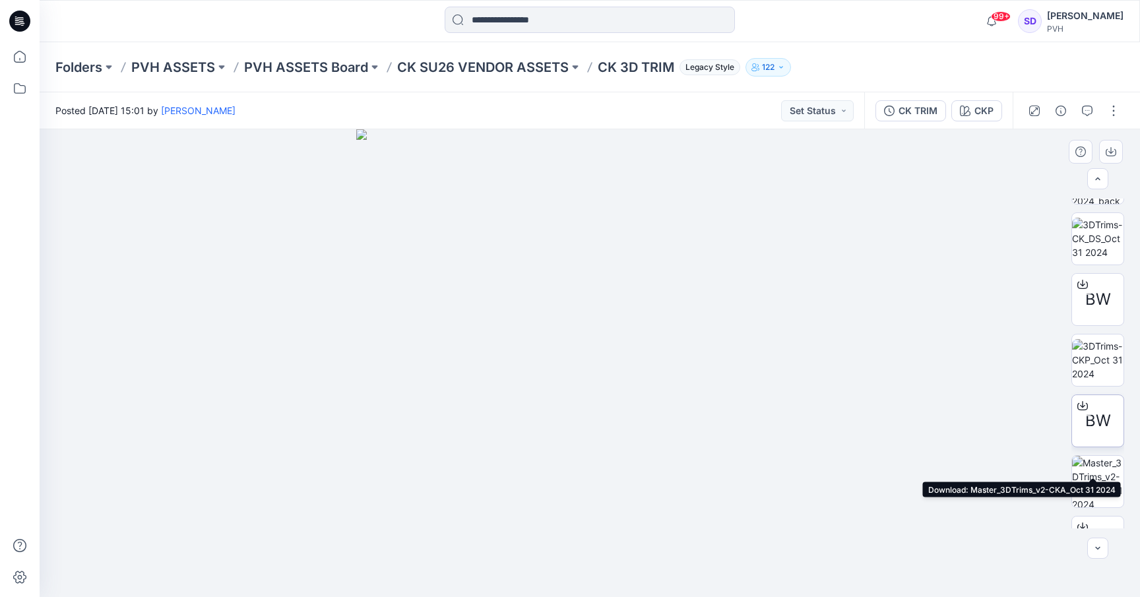
scroll to position [121, 0]
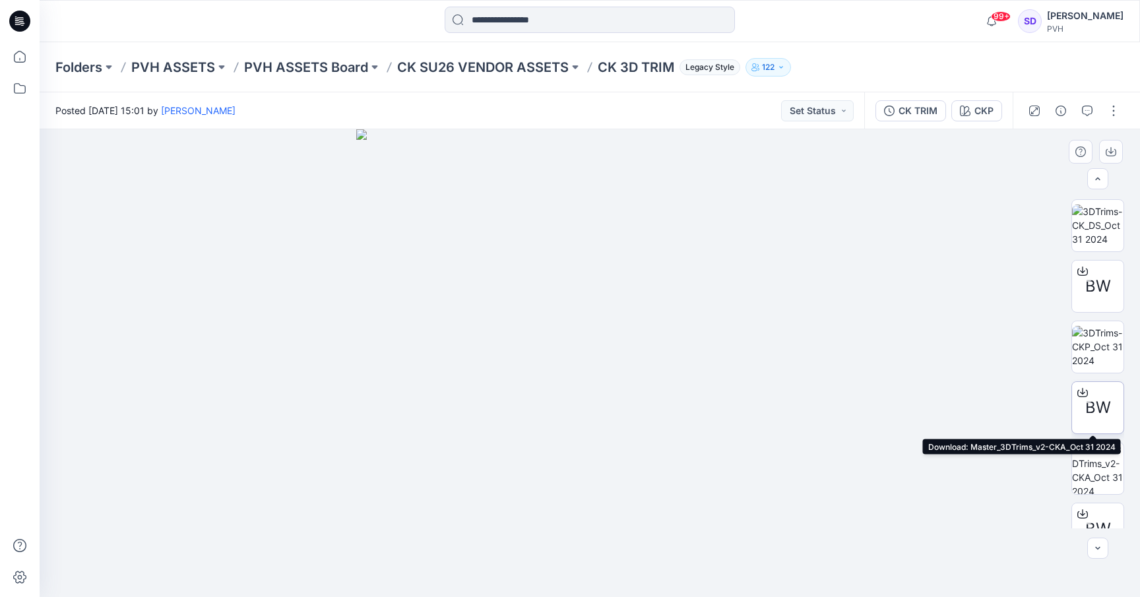
click at [1080, 393] on icon at bounding box center [1082, 390] width 5 height 7
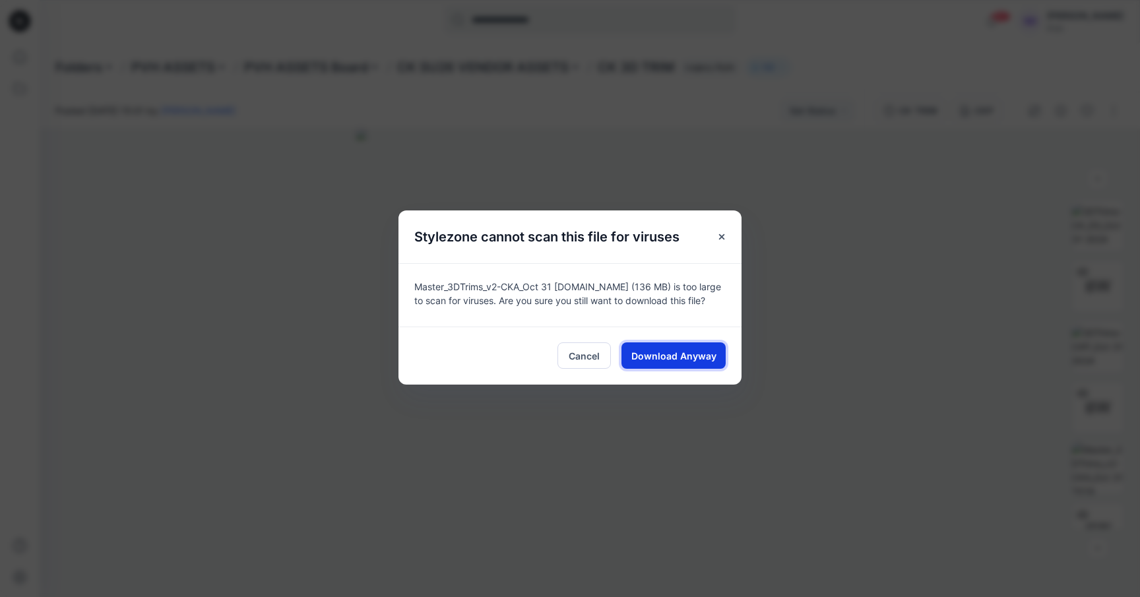
click at [676, 360] on span "Download Anyway" at bounding box center [673, 356] width 85 height 14
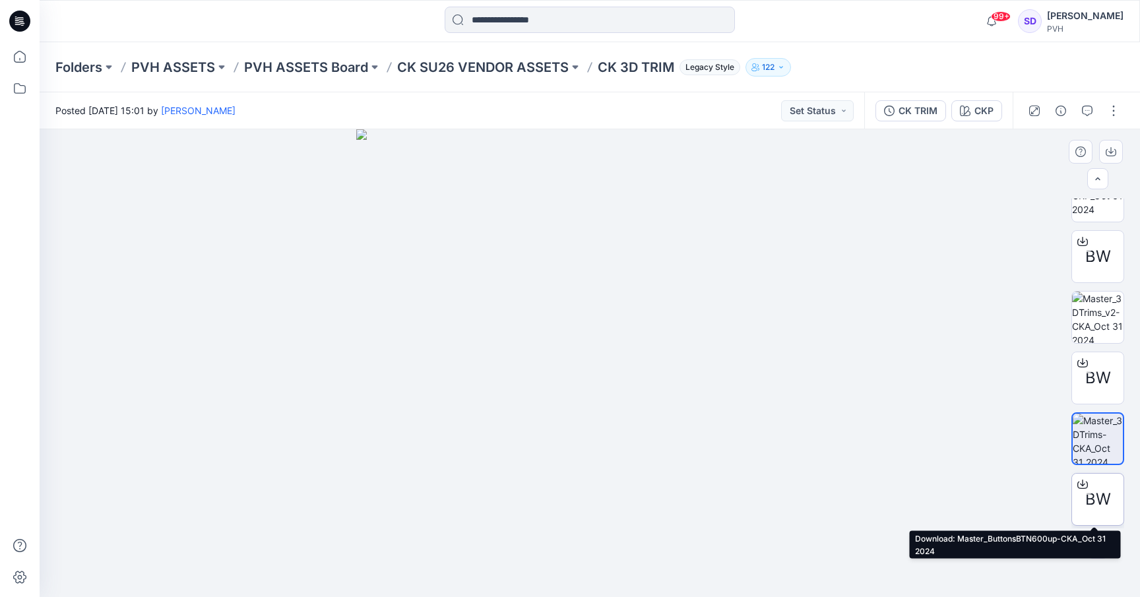
scroll to position [316, 0]
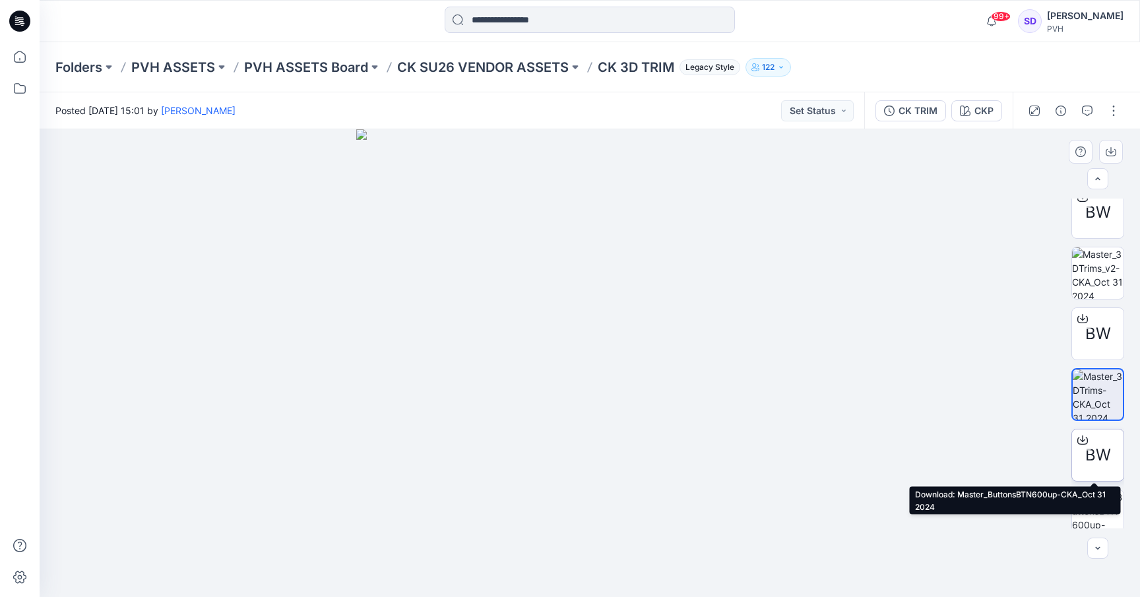
click at [1081, 441] on icon at bounding box center [1083, 440] width 11 height 11
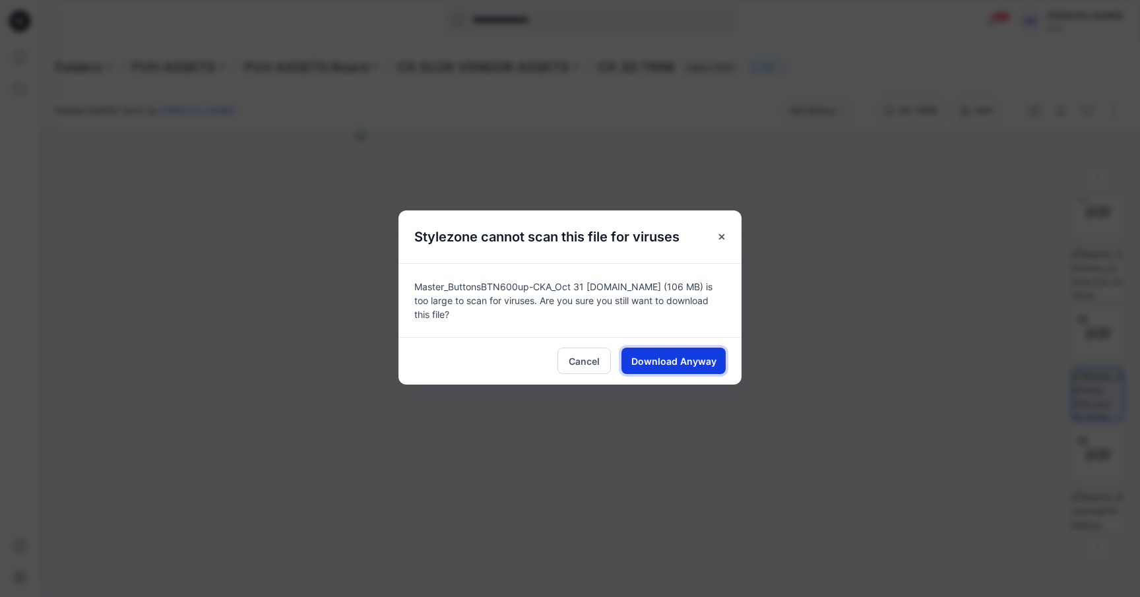
click at [628, 356] on button "Download Anyway" at bounding box center [674, 361] width 104 height 26
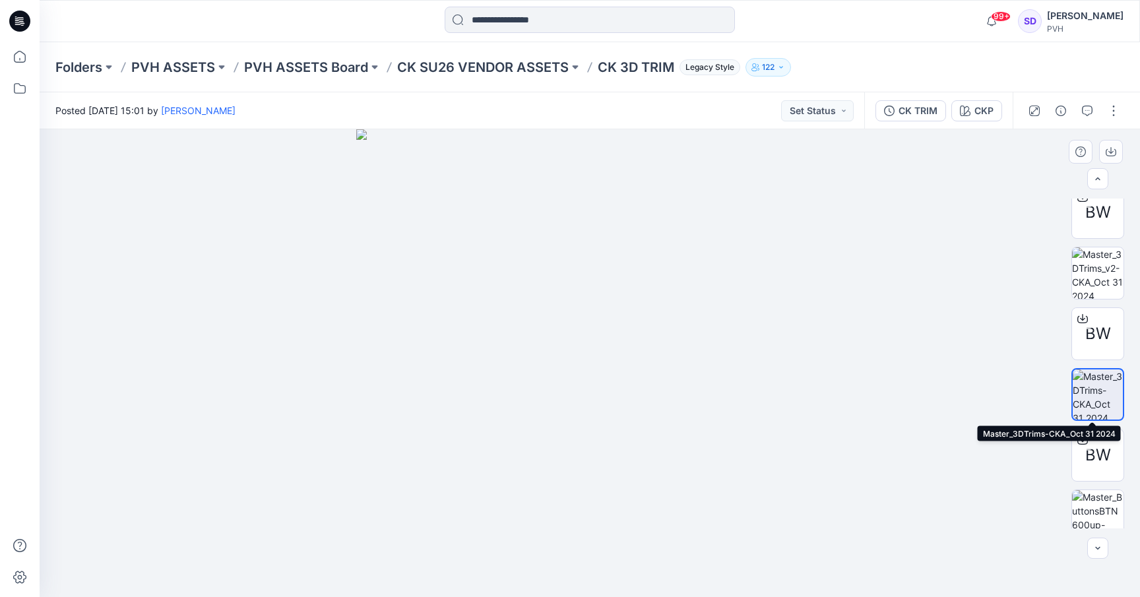
scroll to position [451, 0]
